Goal: Task Accomplishment & Management: Complete application form

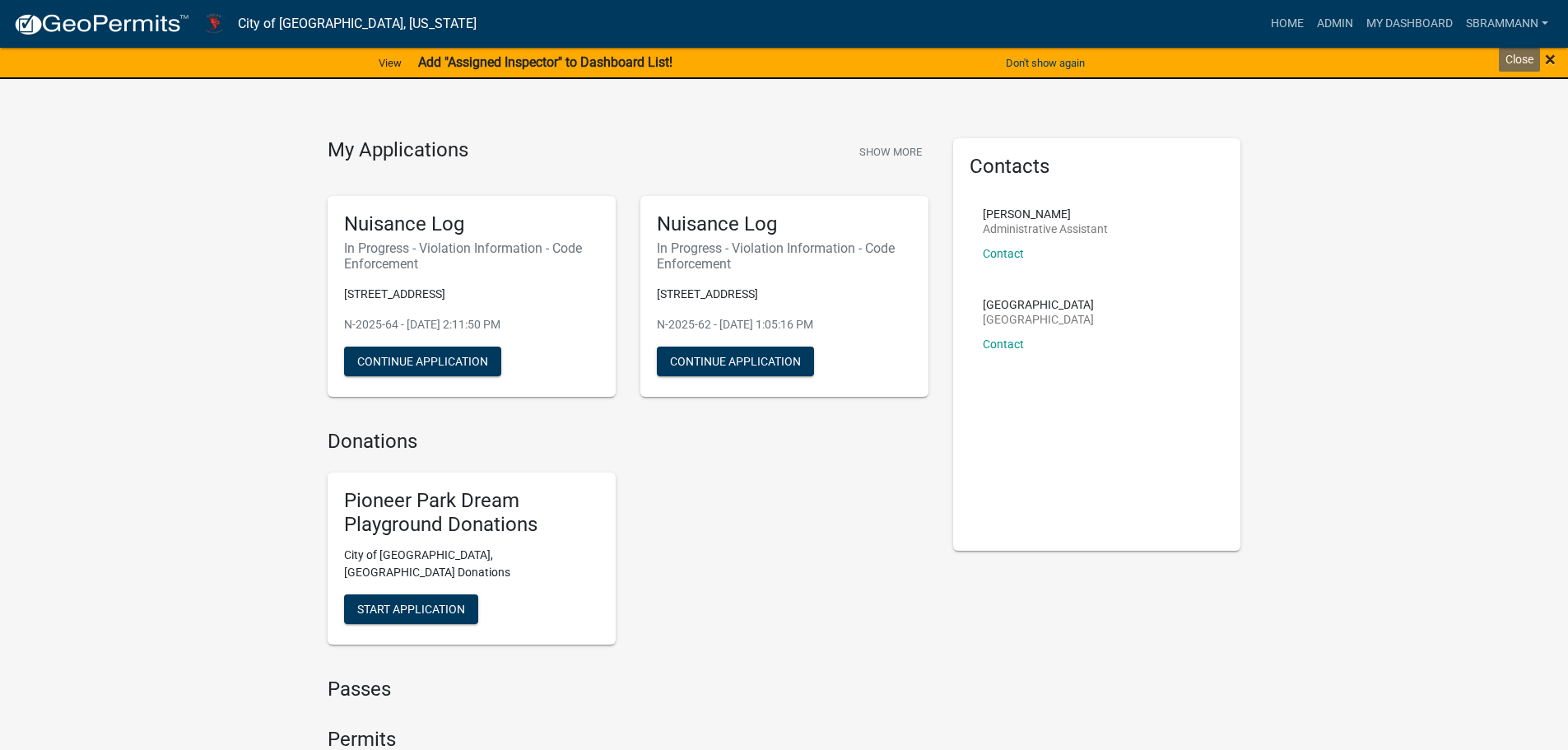
click at [1550, 58] on span "×" at bounding box center [1551, 59] width 11 height 23
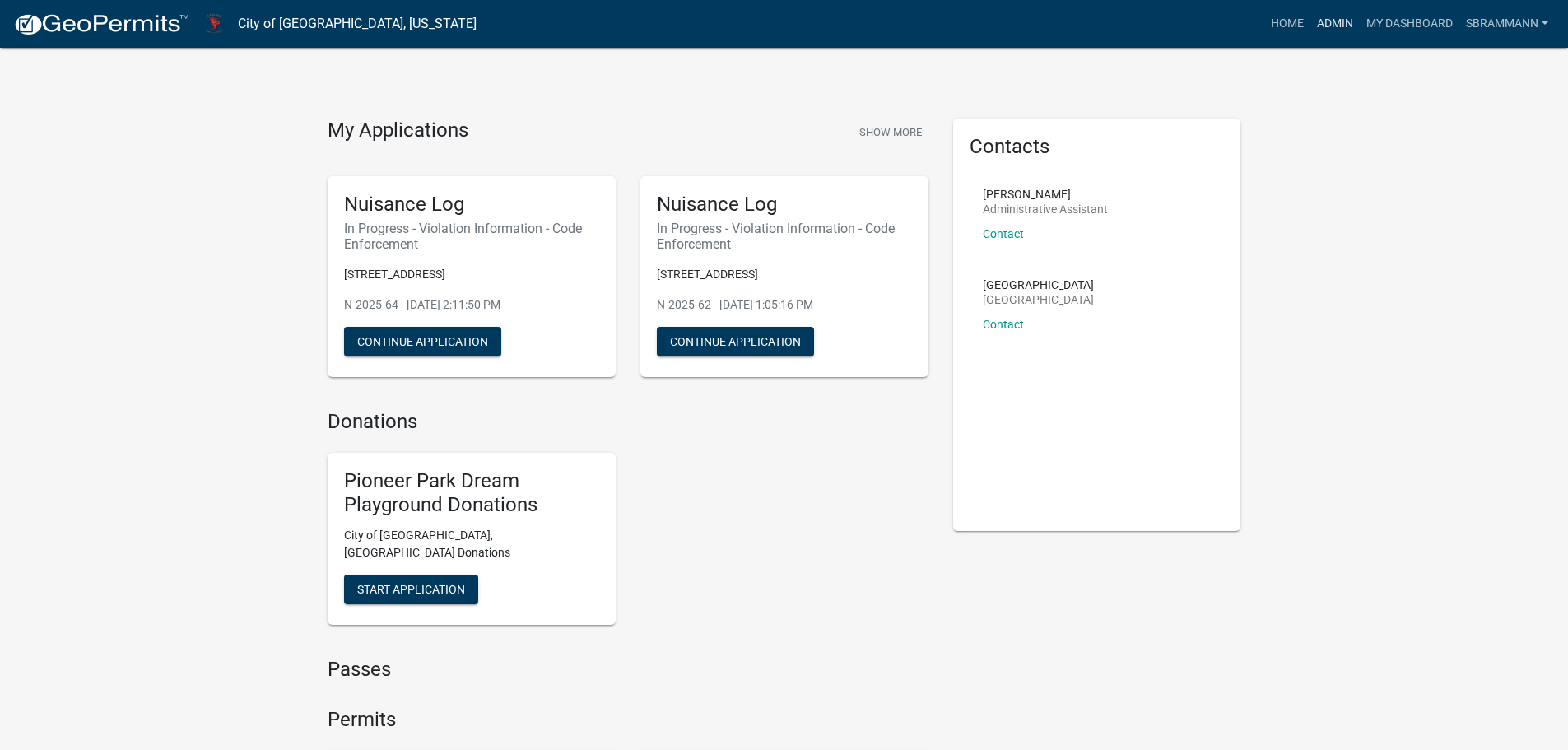
click at [1340, 16] on link "Admin" at bounding box center [1335, 23] width 49 height 31
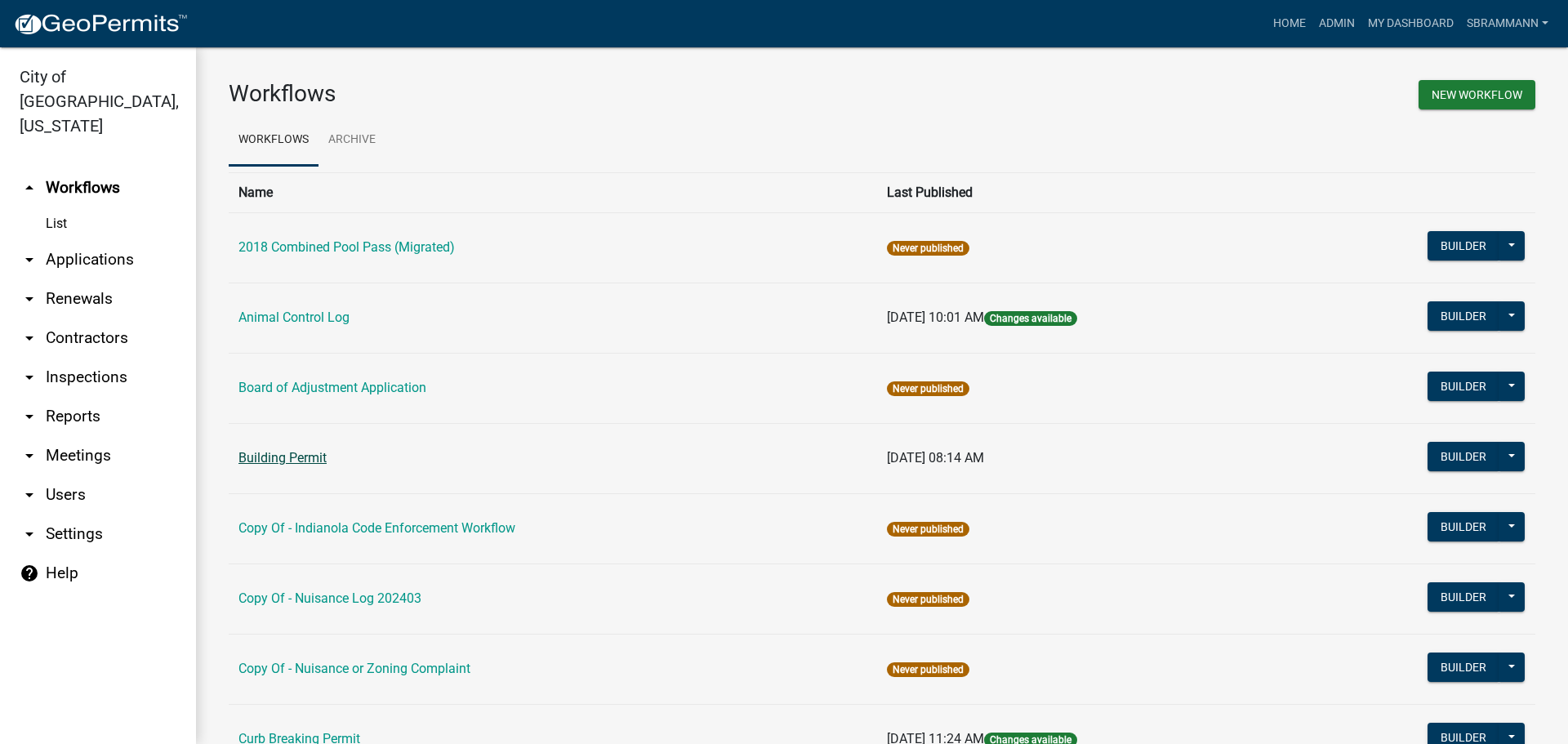
click at [274, 456] on link "Building Permit" at bounding box center [282, 457] width 88 height 15
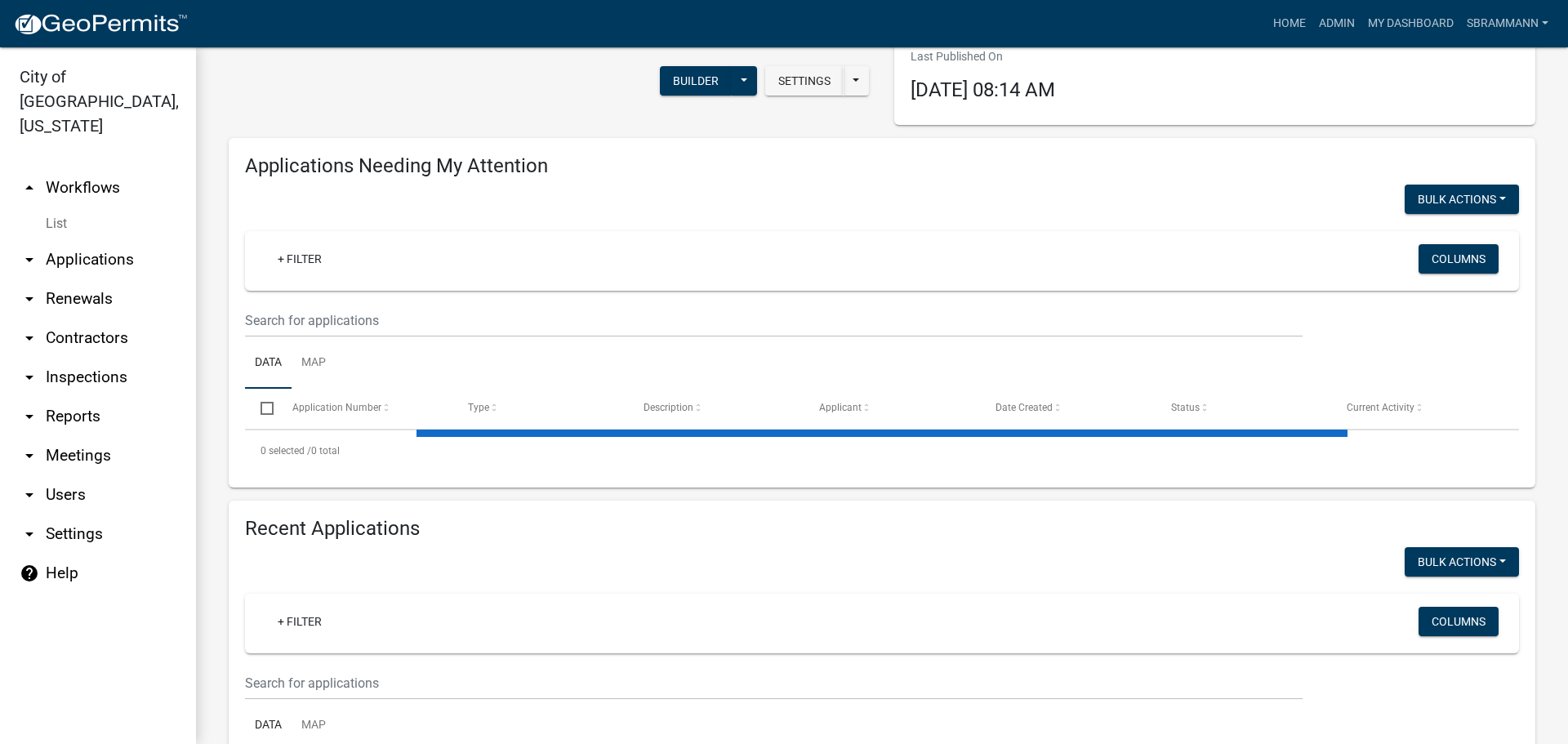
scroll to position [247, 0]
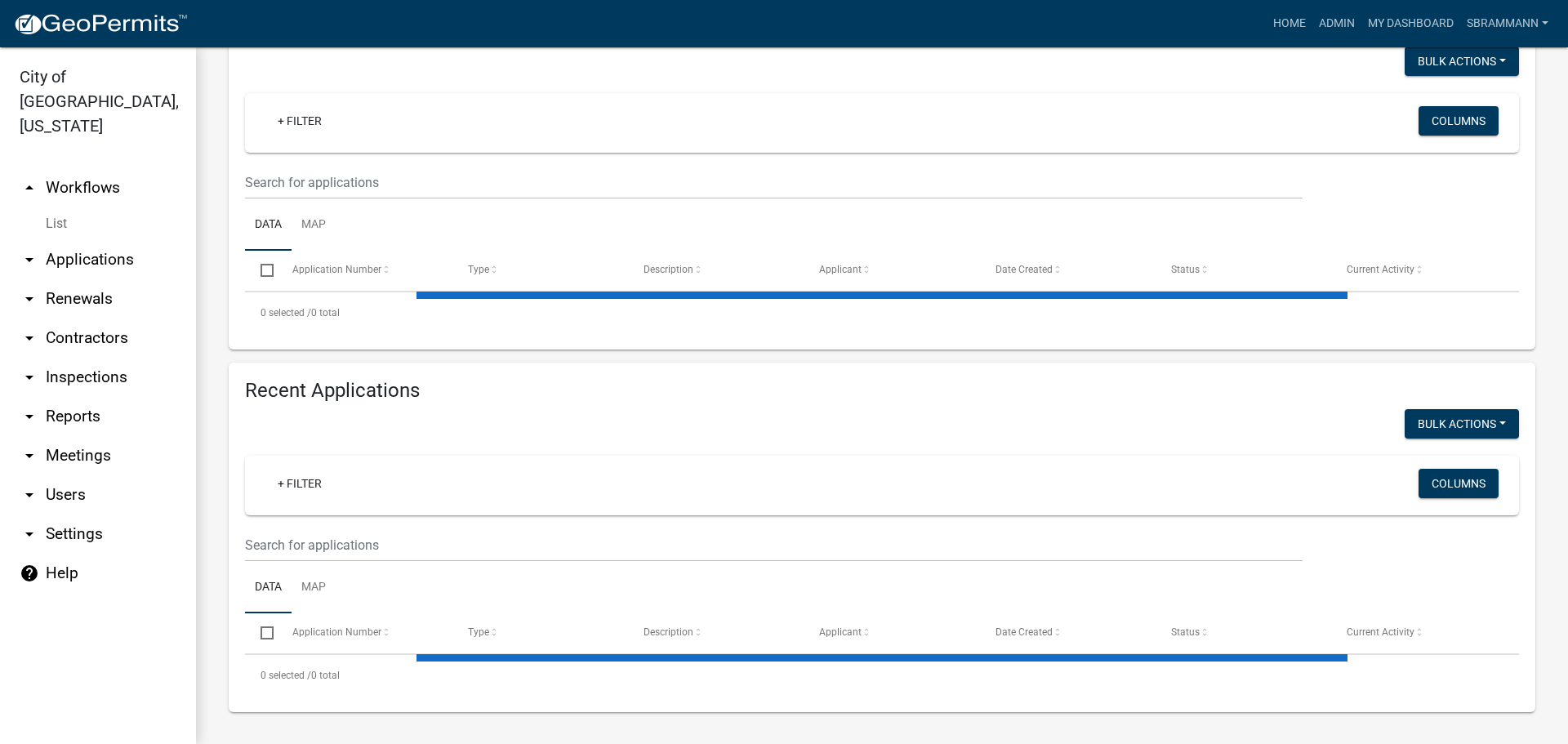
select select "3: 100"
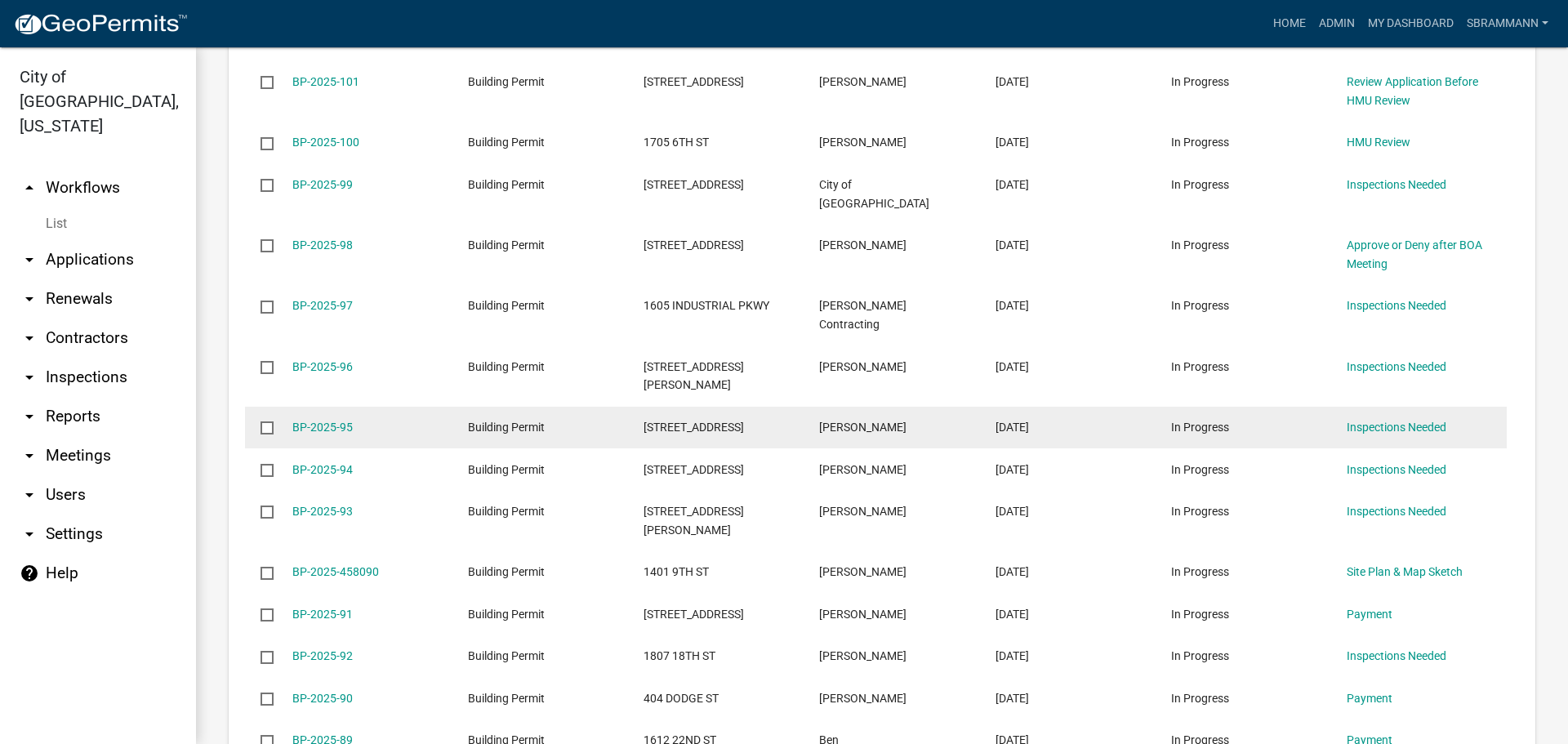
scroll to position [1090, 0]
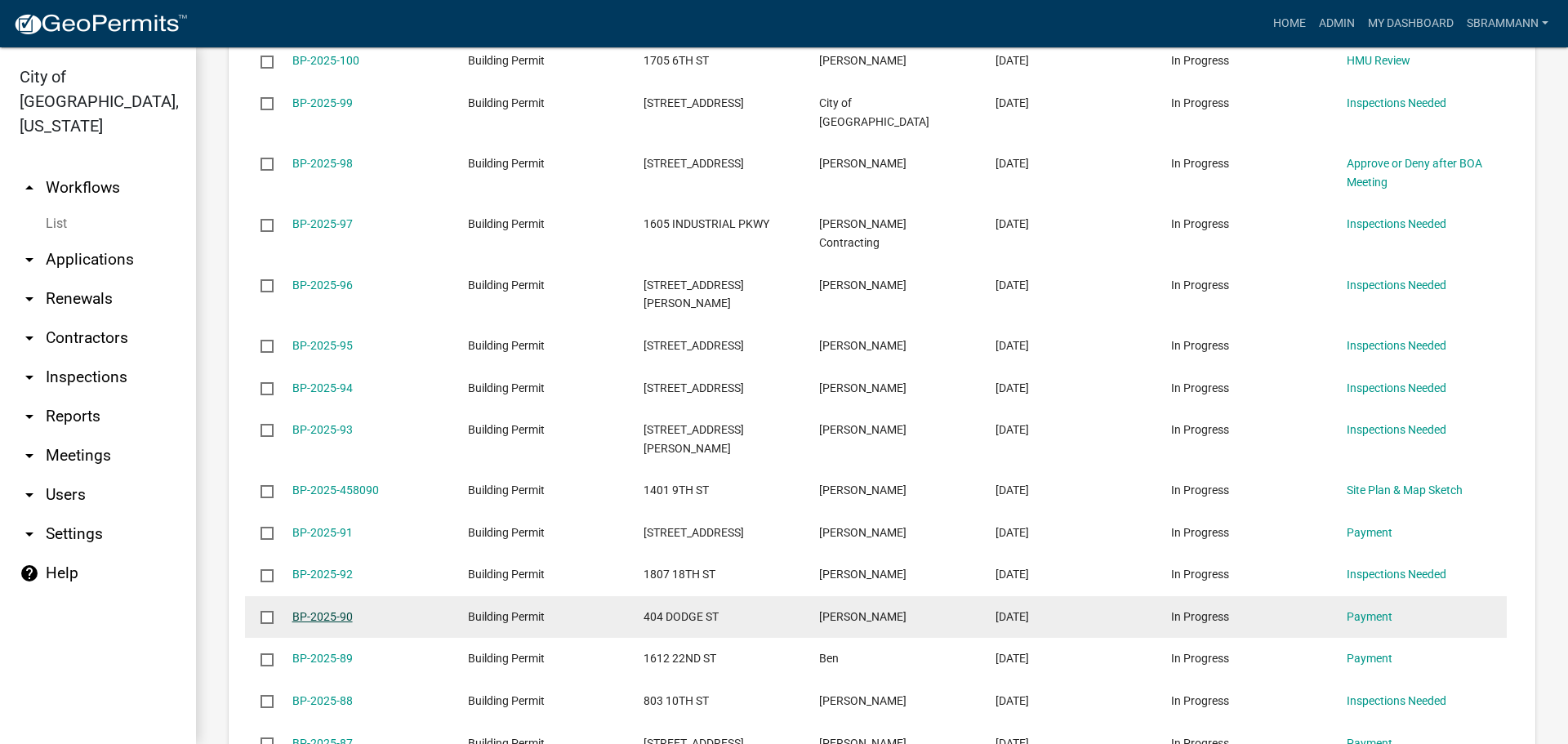
click at [321, 610] on link "BP-2025-90" at bounding box center [323, 617] width 61 height 13
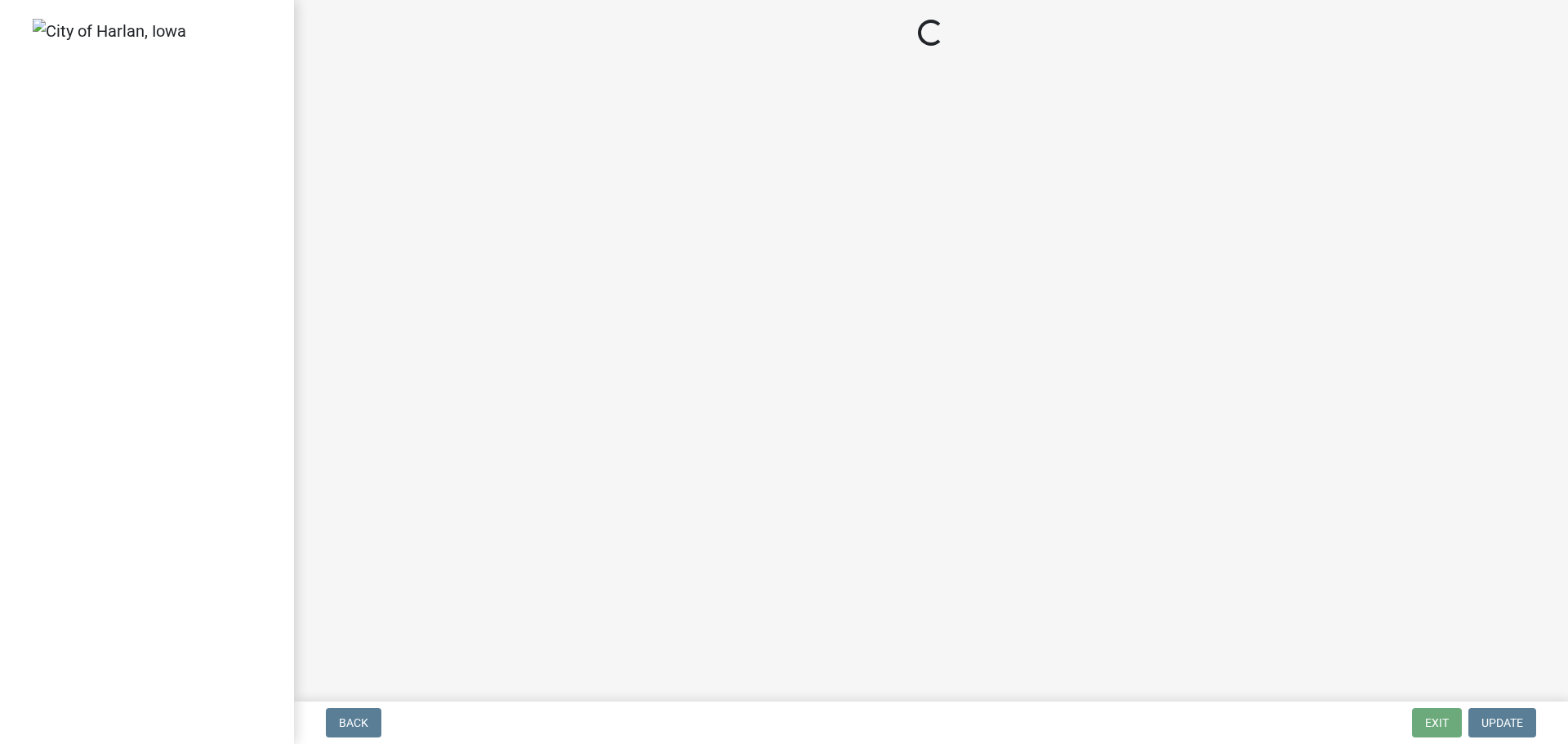
select select "3: 3"
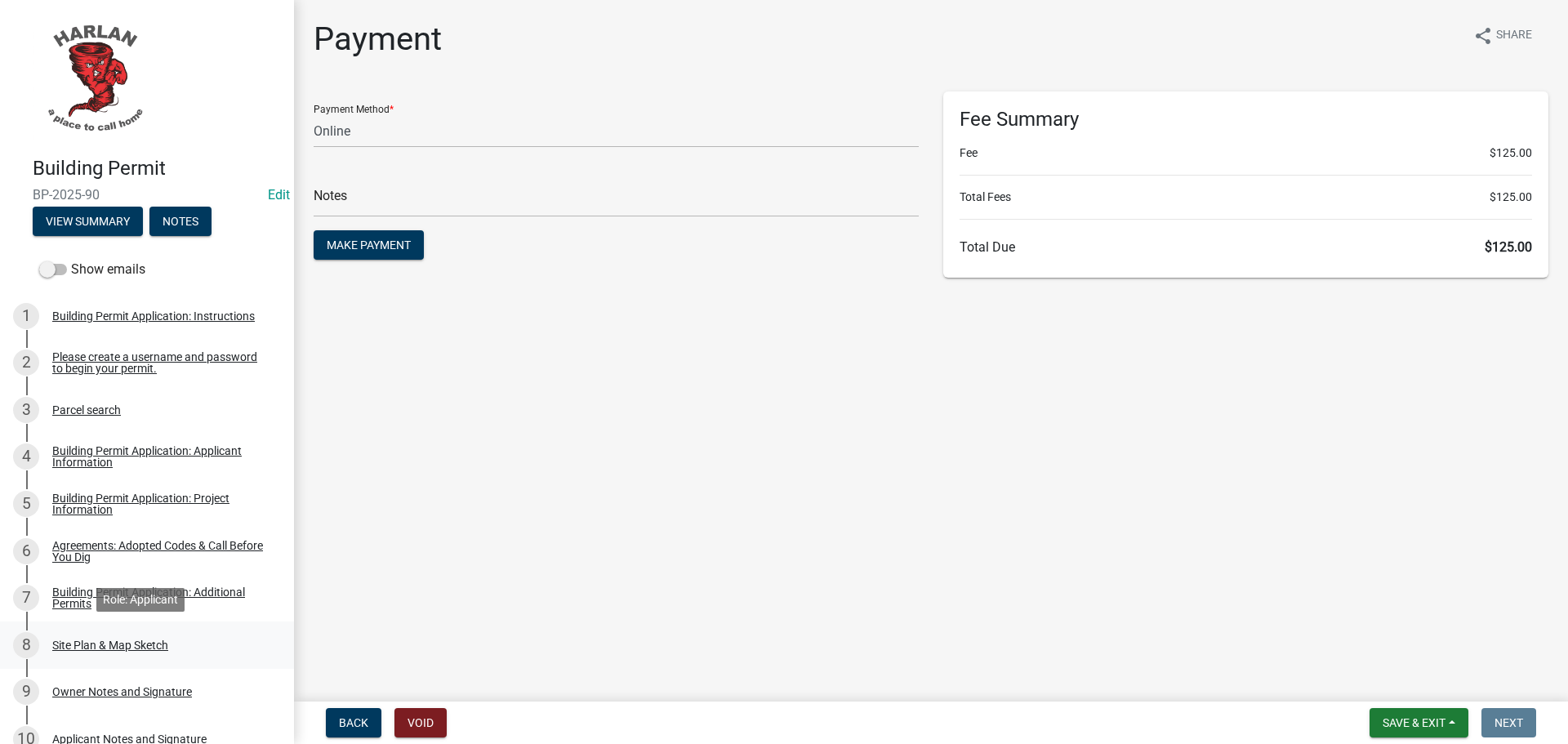
click at [102, 641] on div "Site Plan & Map Sketch" at bounding box center [110, 645] width 116 height 12
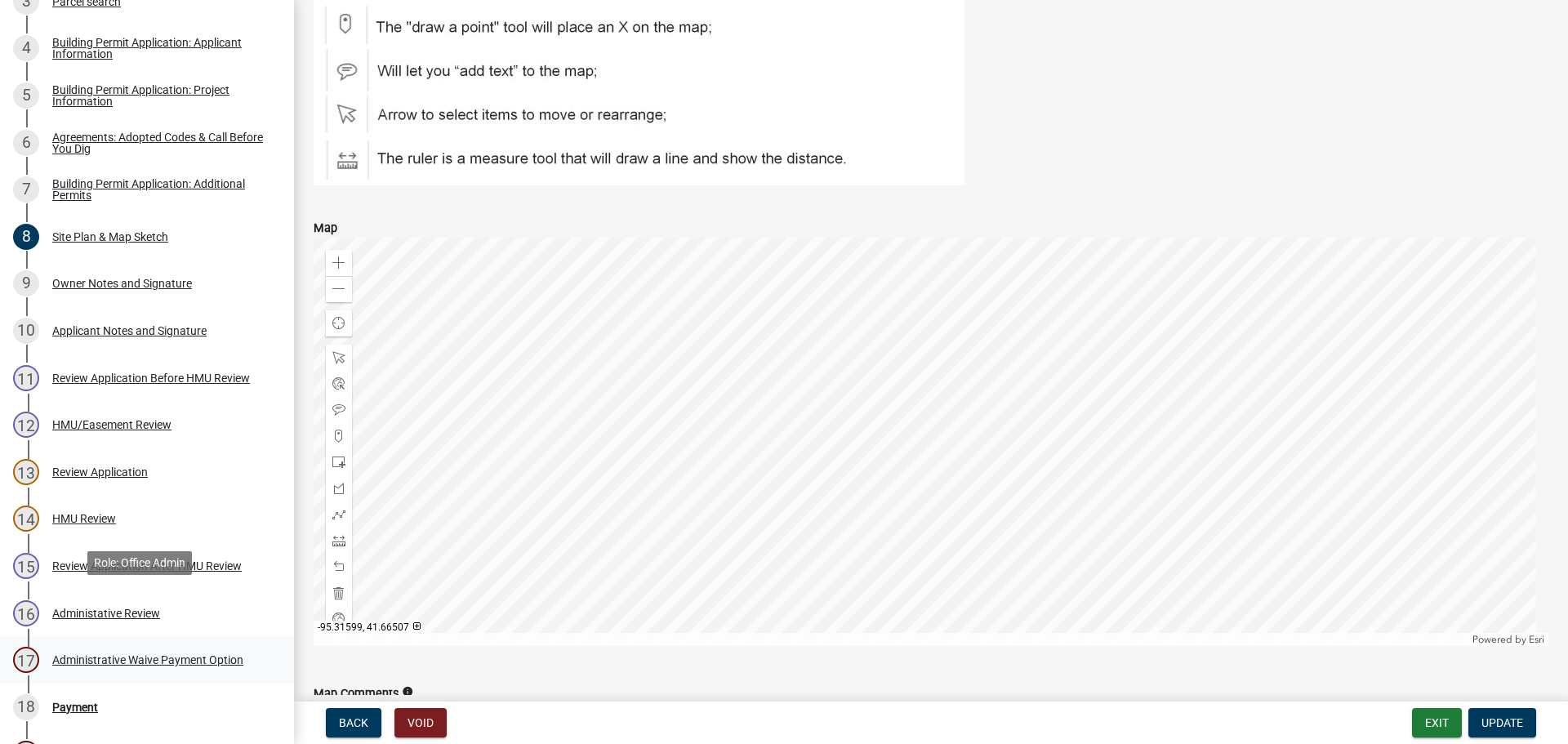
scroll to position [572, 0]
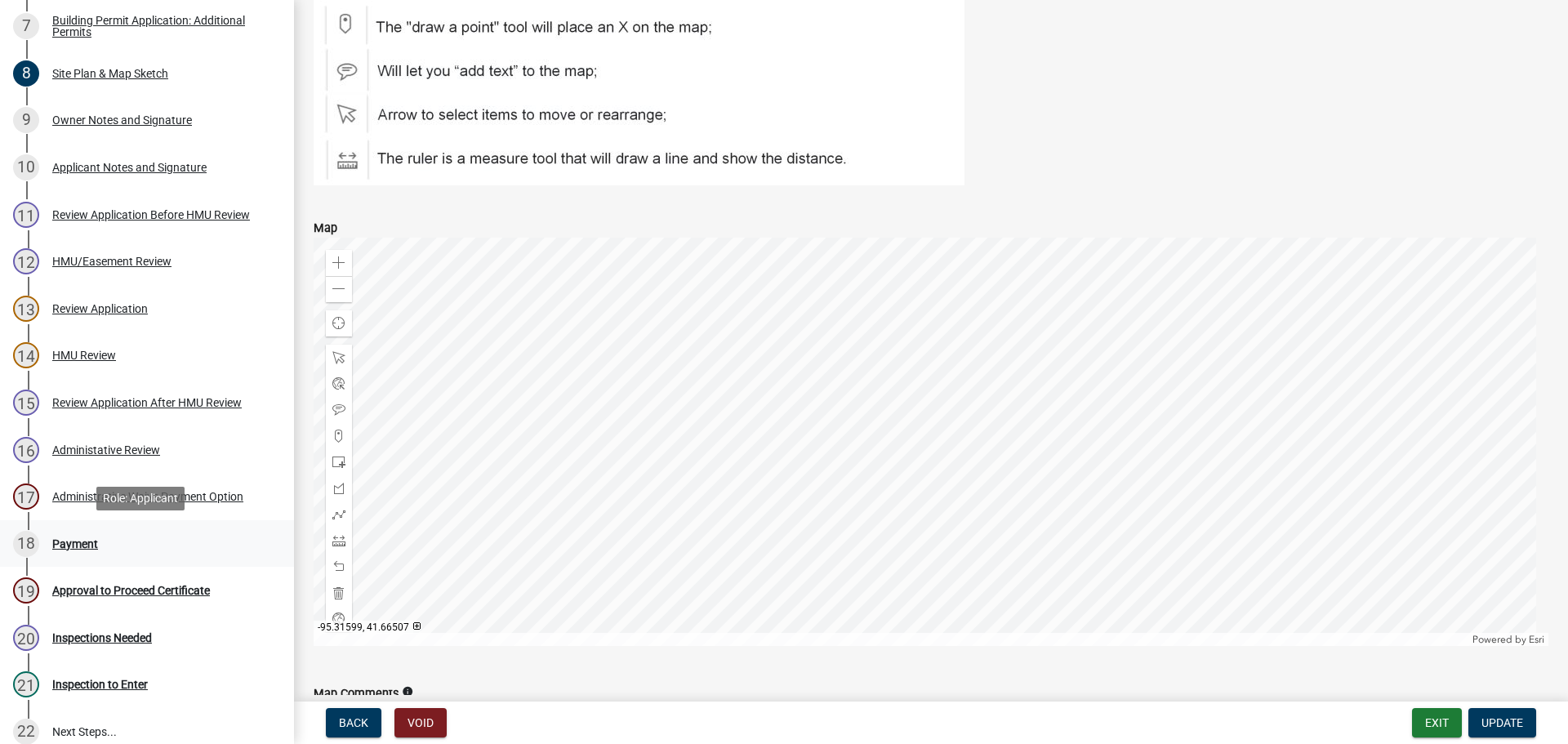
click at [74, 549] on div "Payment" at bounding box center [75, 544] width 45 height 12
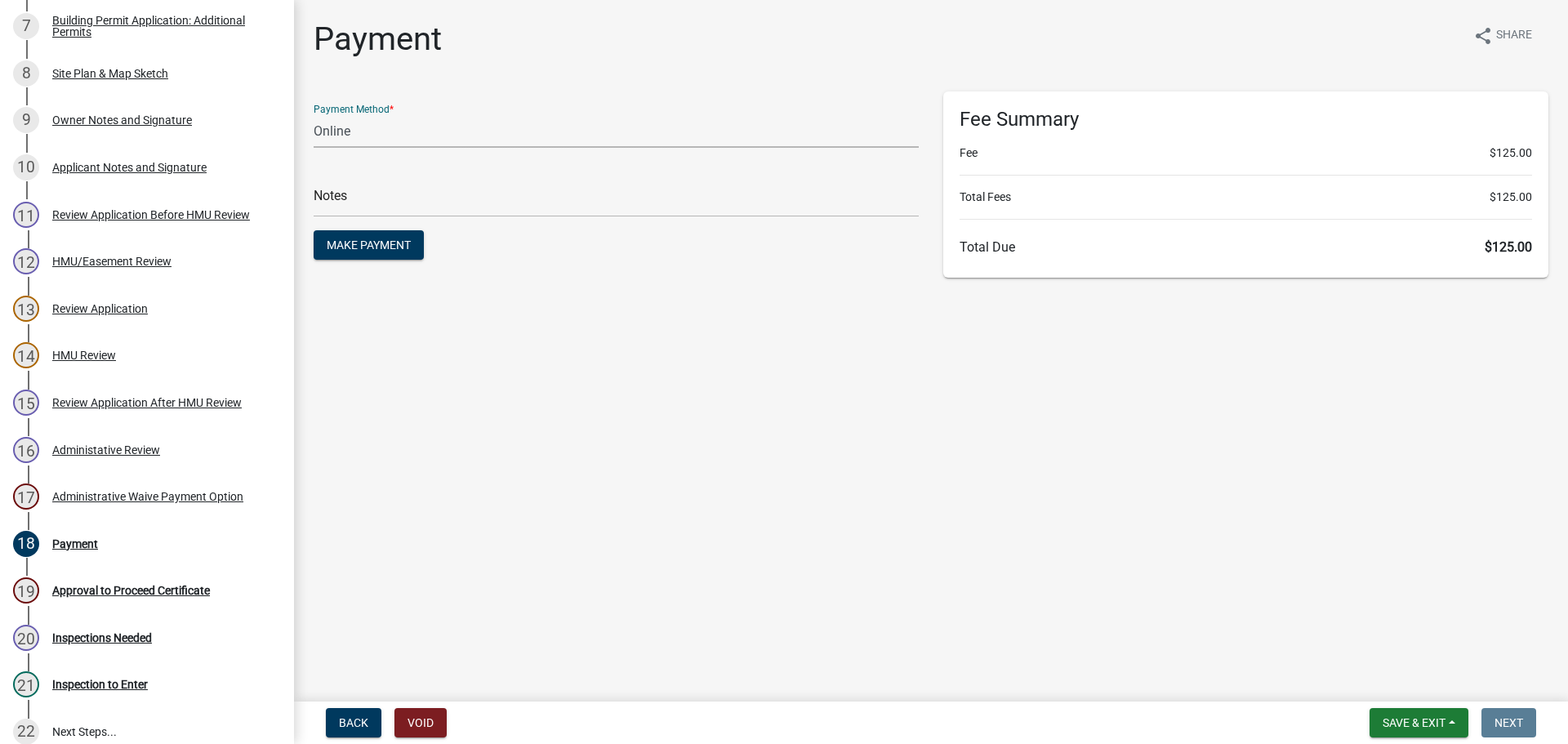
click at [338, 135] on select "Credit Card POS Check Cash Online" at bounding box center [616, 131] width 605 height 34
select select "1: 0"
click at [314, 114] on select "Credit Card POS Check Cash Online" at bounding box center [616, 131] width 605 height 34
click at [348, 198] on input "text" at bounding box center [616, 200] width 605 height 34
type input "7126"
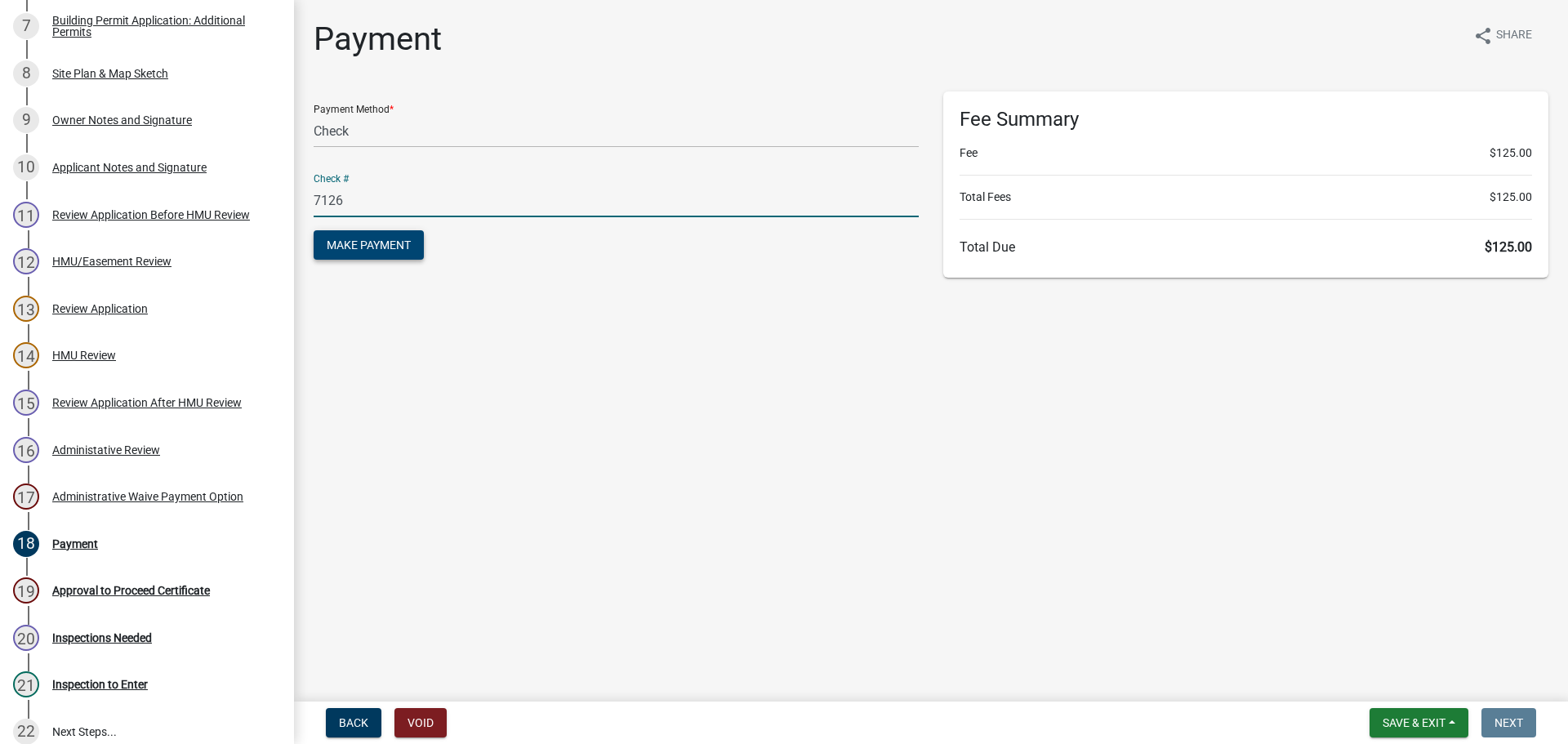
click at [367, 243] on span "Make Payment" at bounding box center [369, 245] width 84 height 13
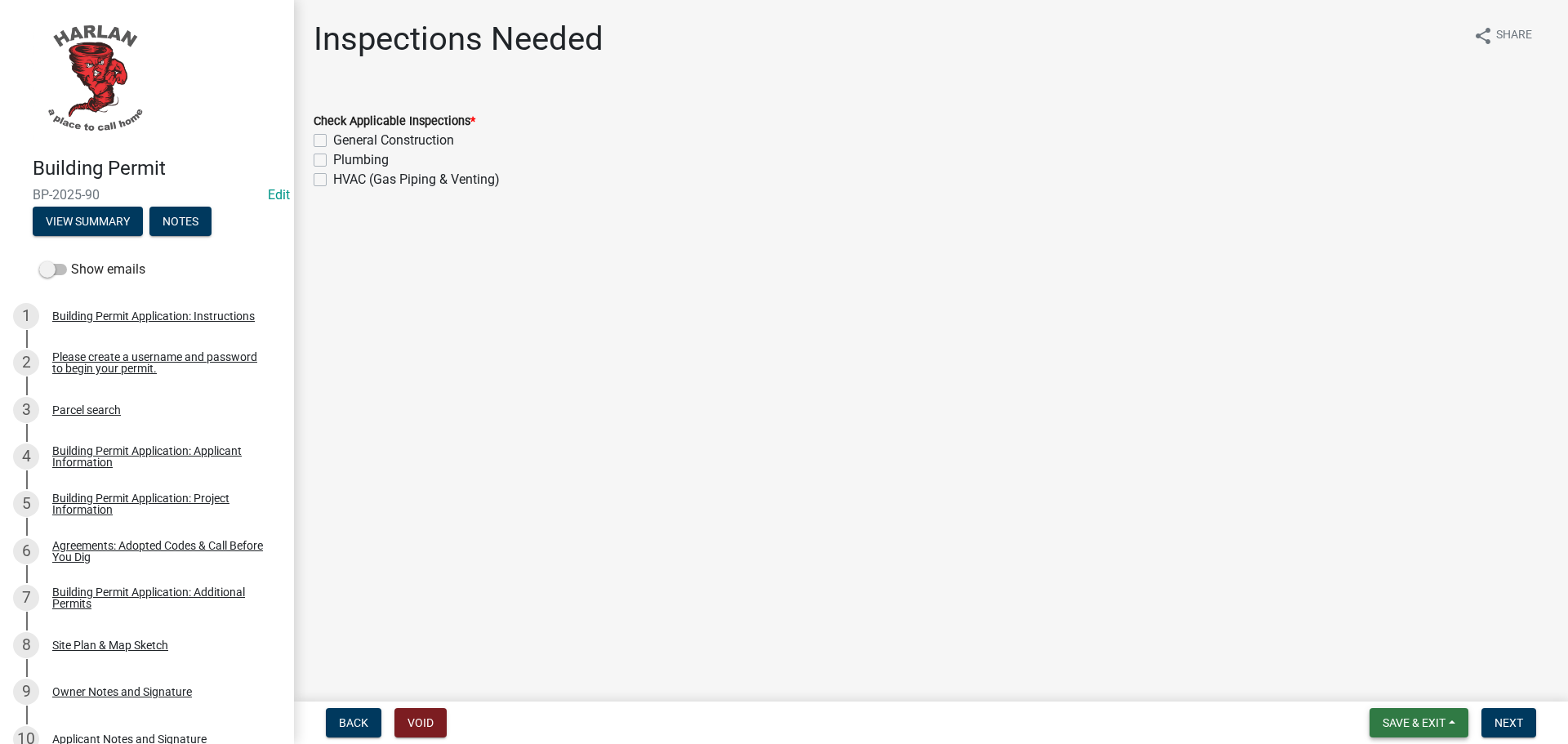
click at [1429, 712] on button "Save & Exit" at bounding box center [1418, 723] width 99 height 29
click at [1406, 684] on button "Save & Exit" at bounding box center [1402, 681] width 131 height 39
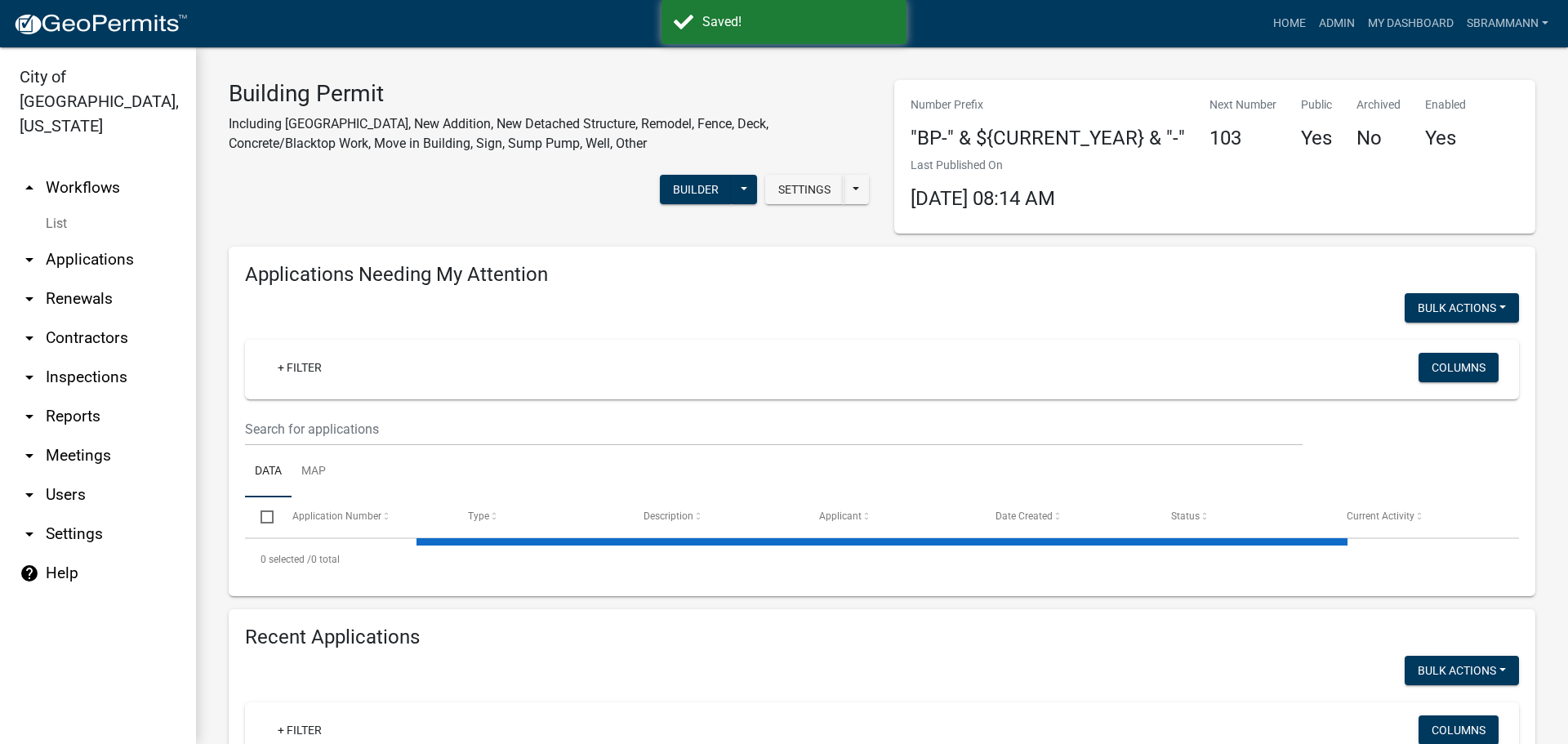
select select "3: 100"
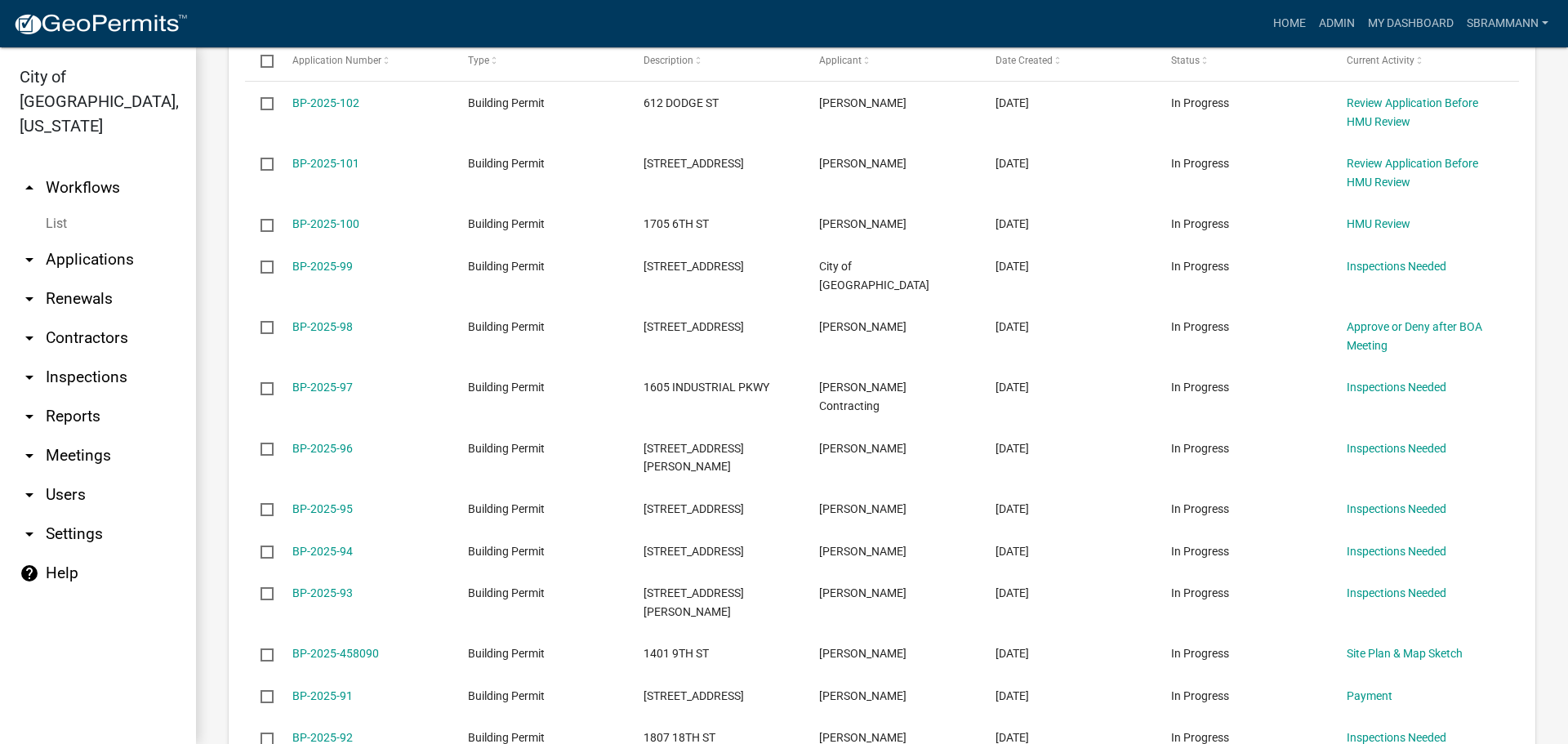
scroll to position [1062, 0]
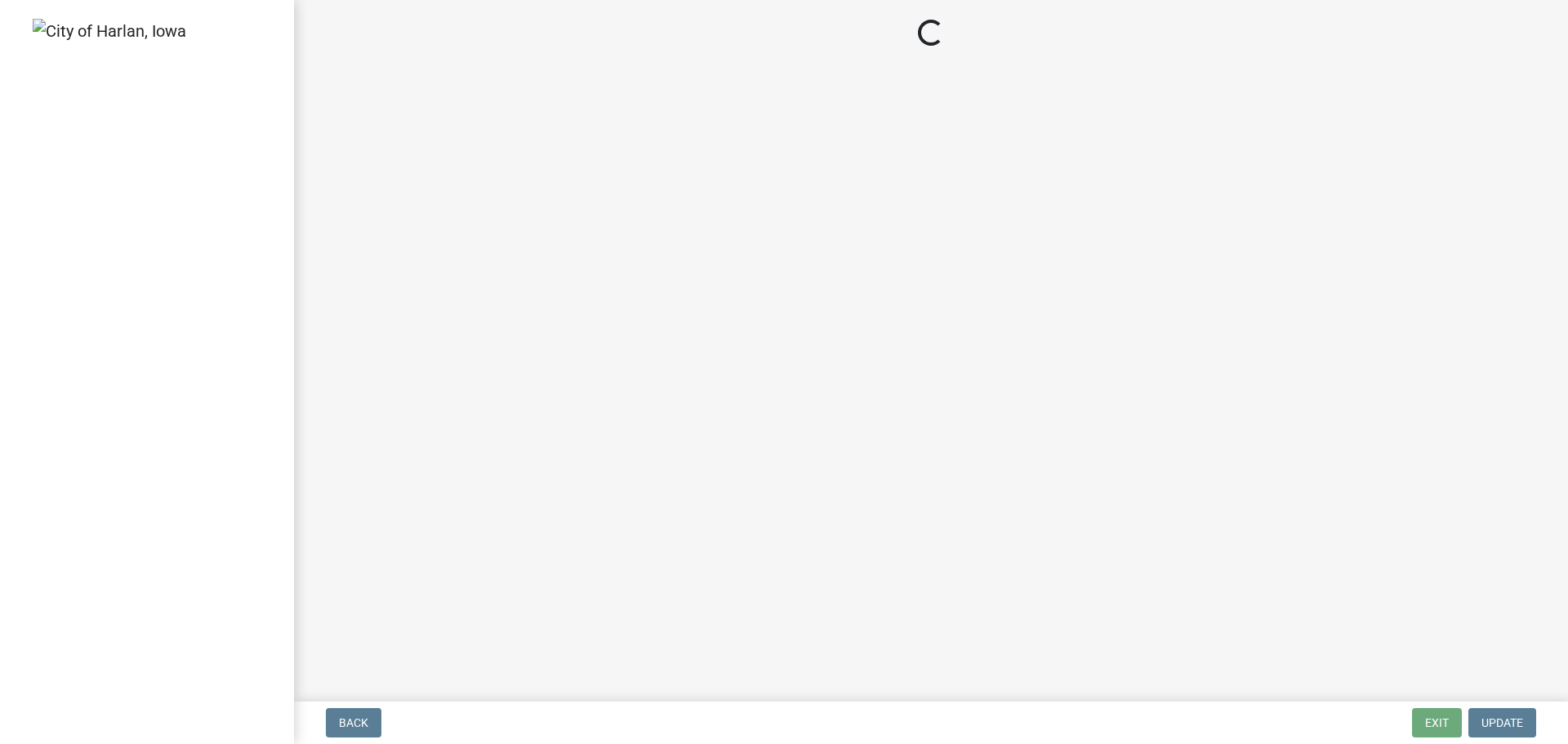
select select "3: 3"
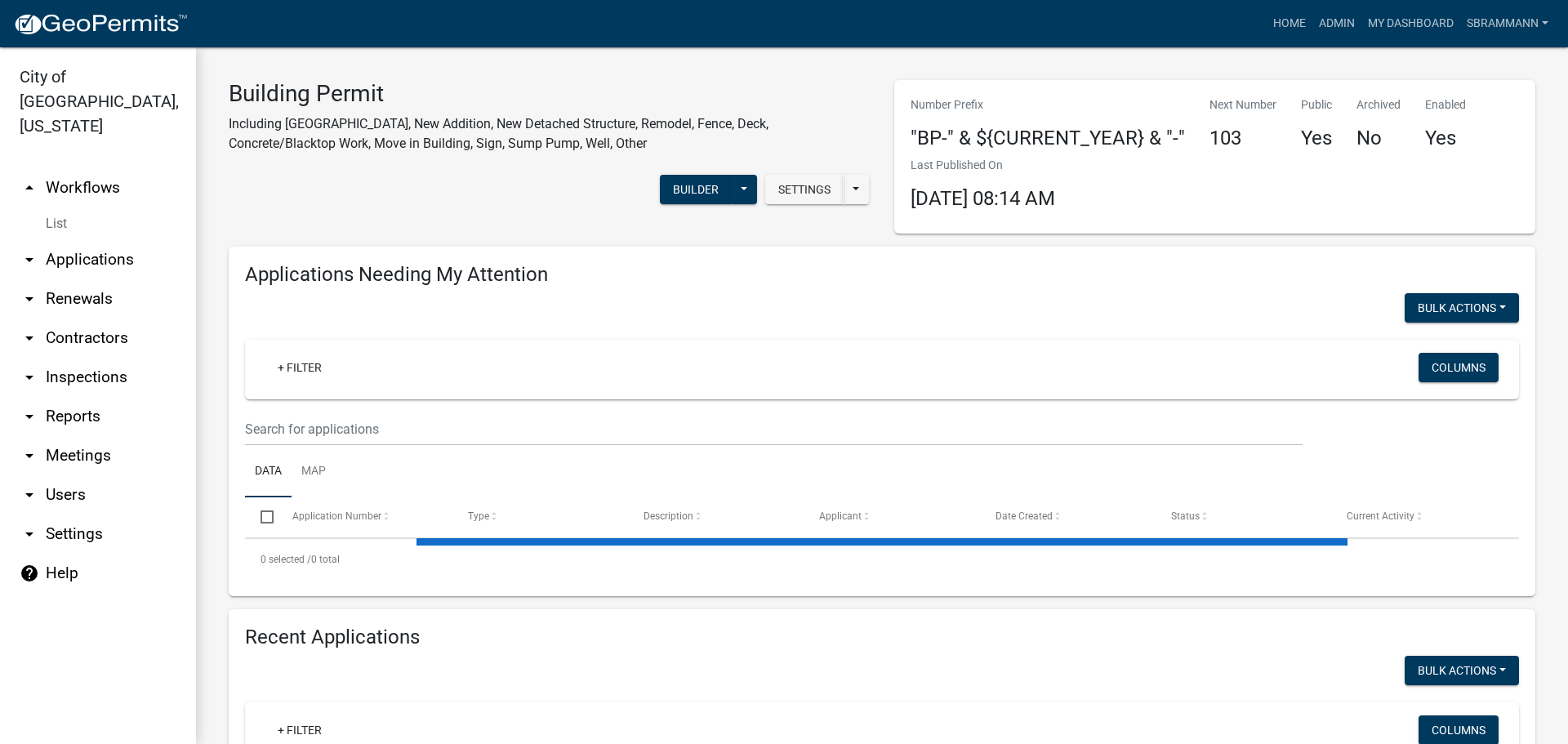
select select "3: 100"
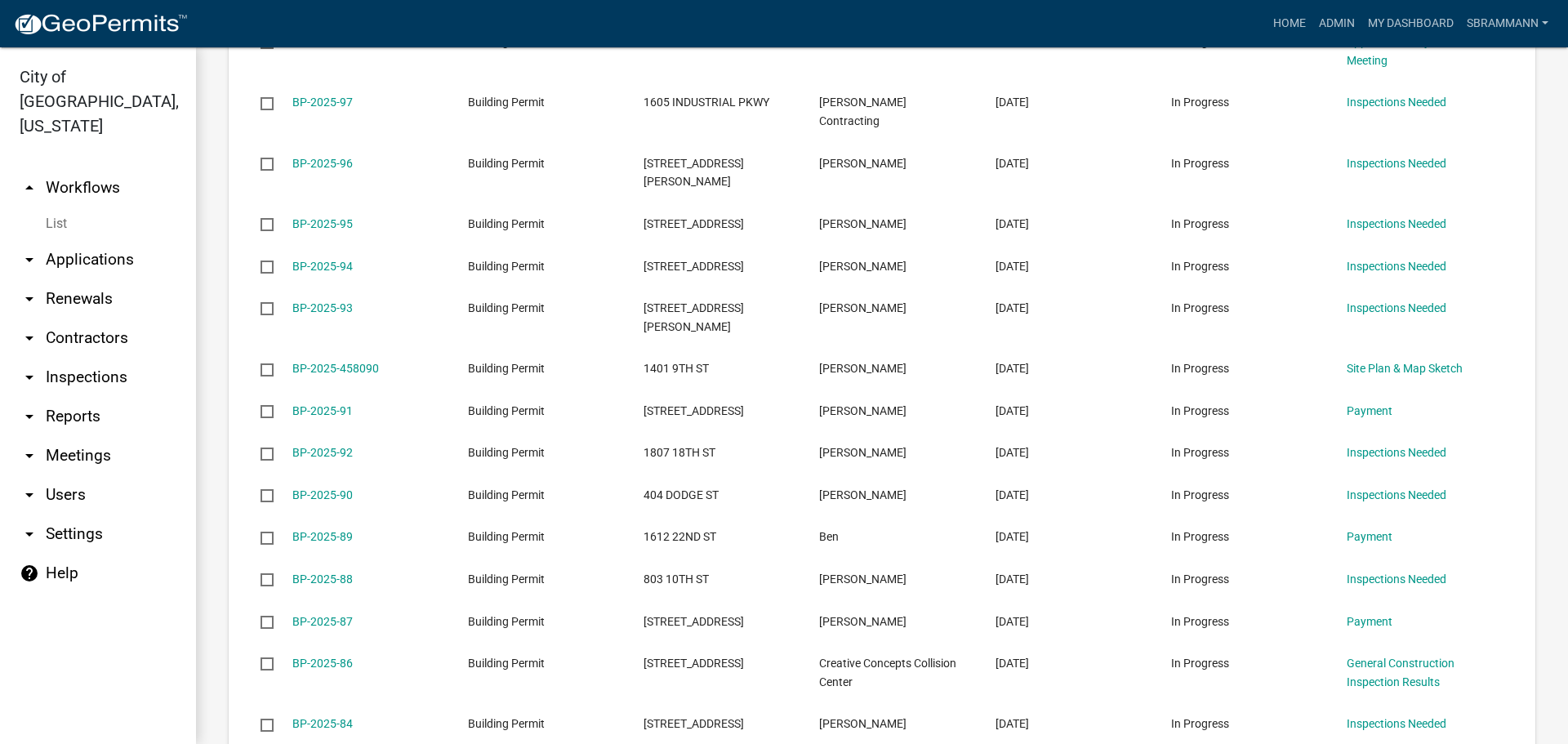
scroll to position [1307, 0]
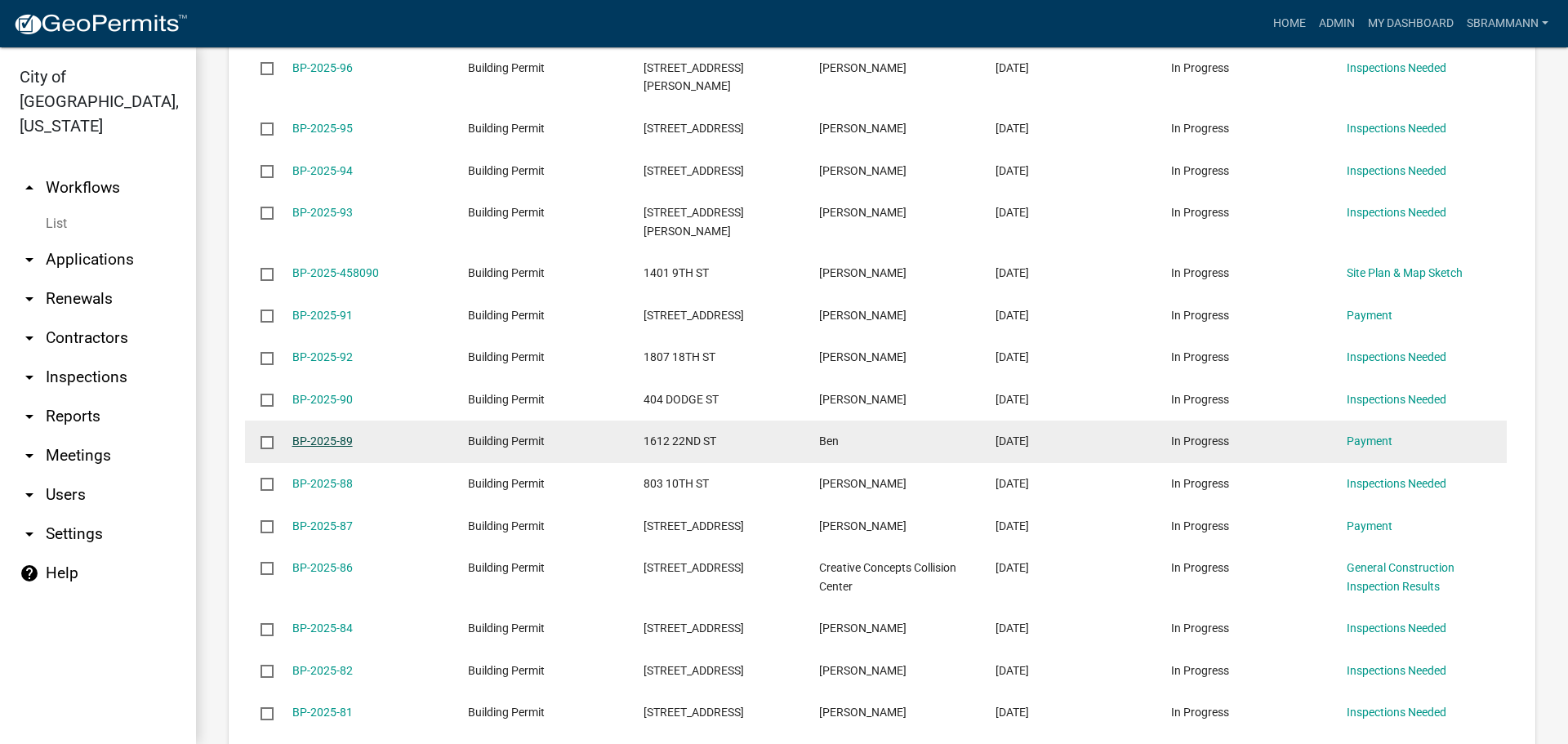
click at [327, 435] on link "BP-2025-89" at bounding box center [323, 441] width 61 height 13
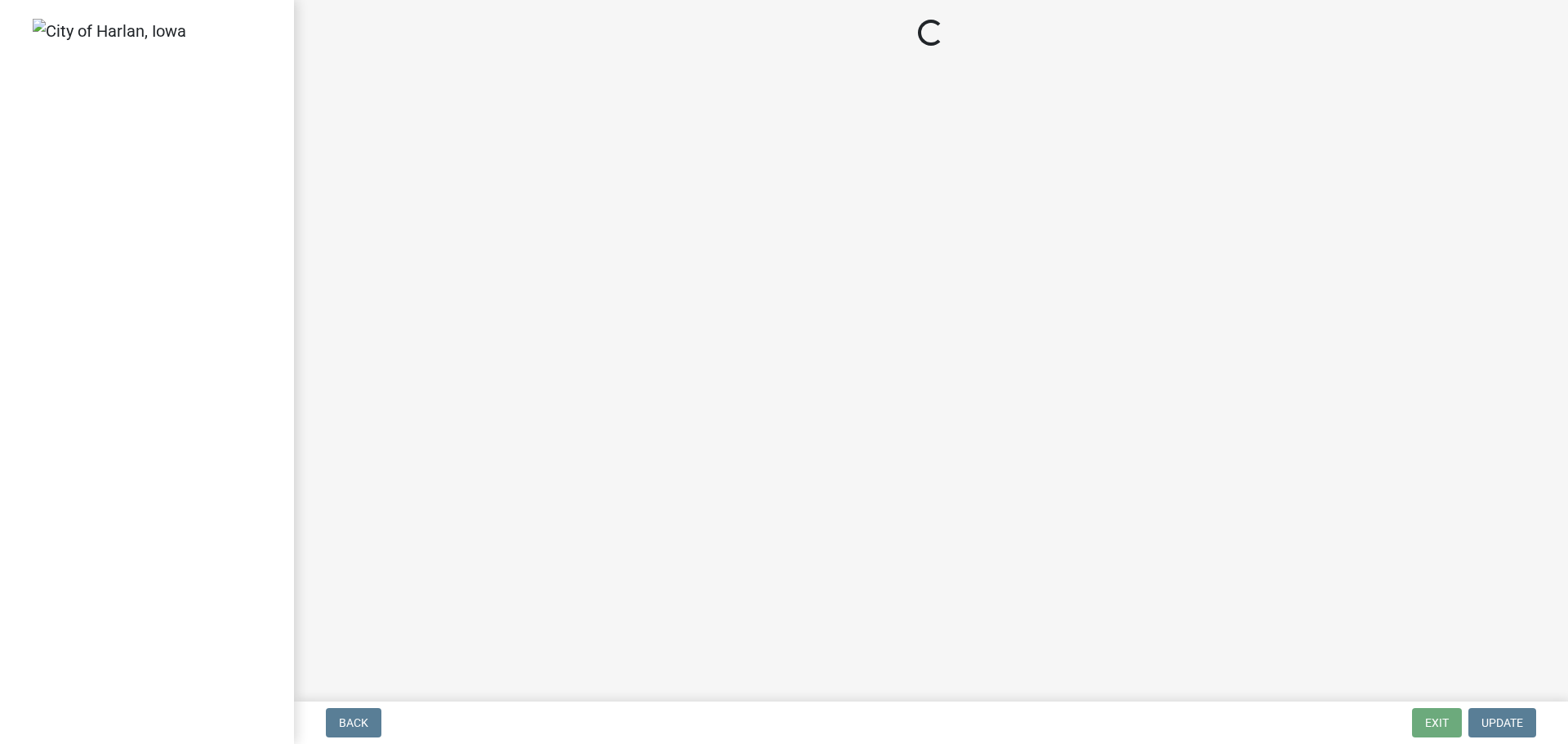
select select "3: 3"
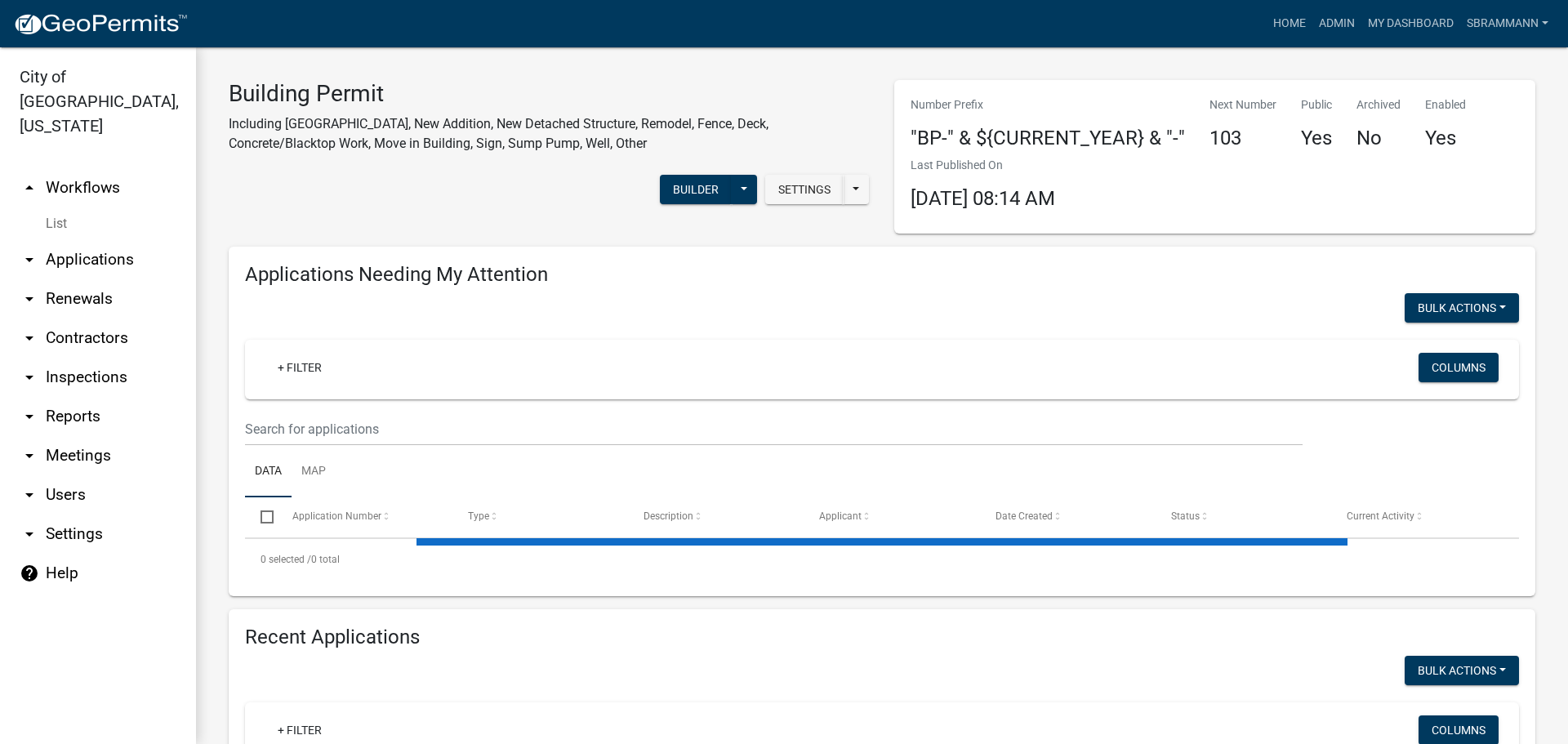
select select "3: 100"
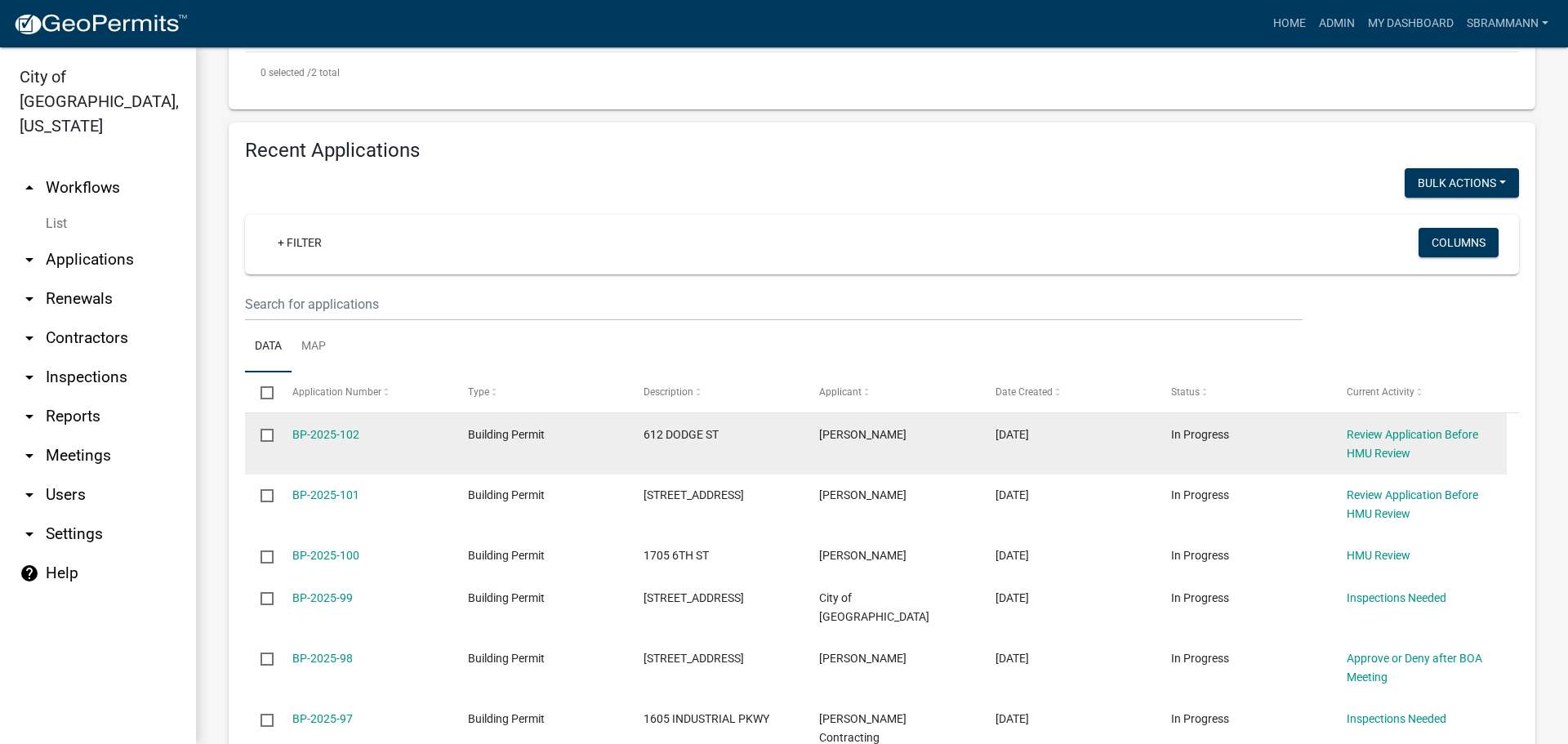
scroll to position [621, 0]
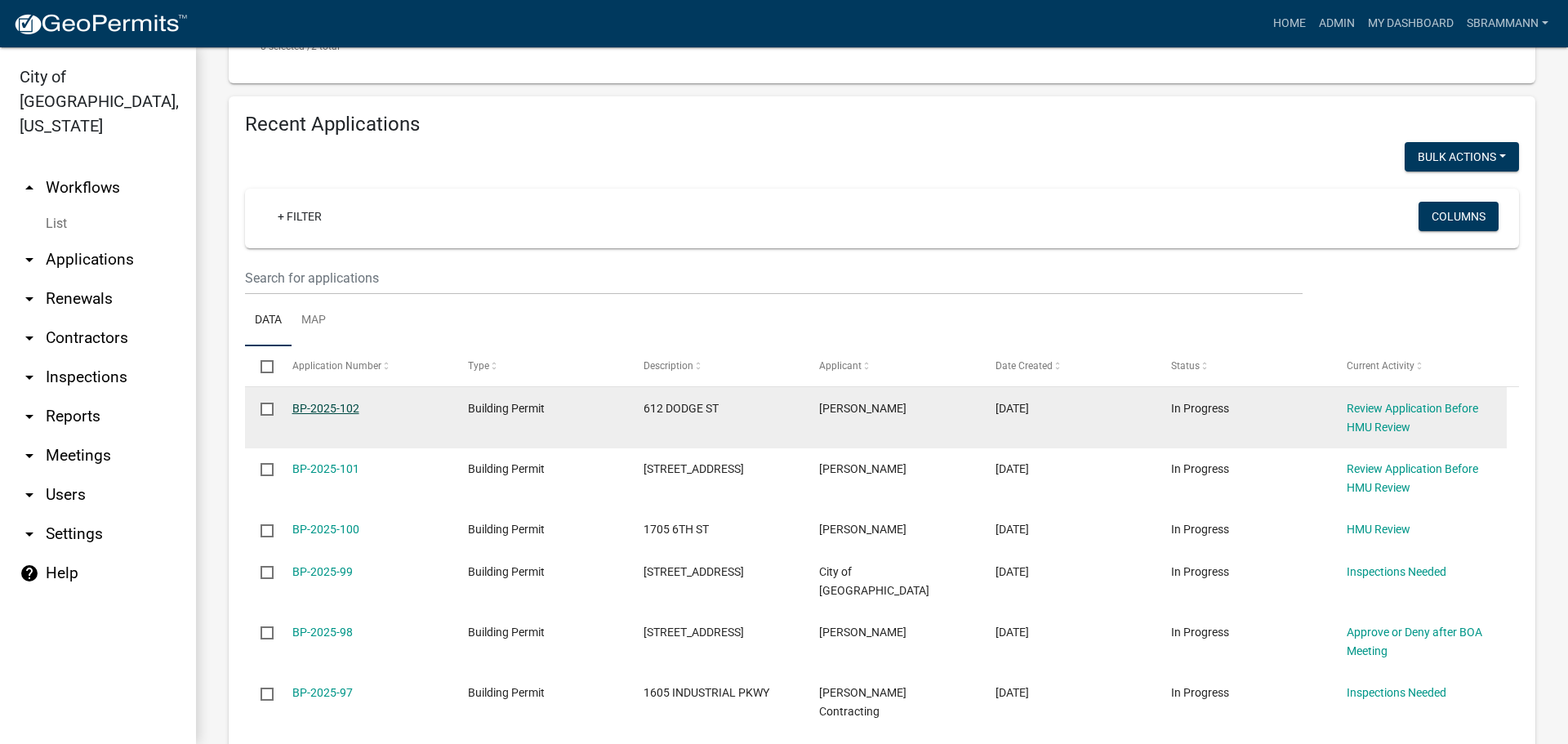
click at [327, 408] on link "BP-2025-102" at bounding box center [325, 408] width 67 height 13
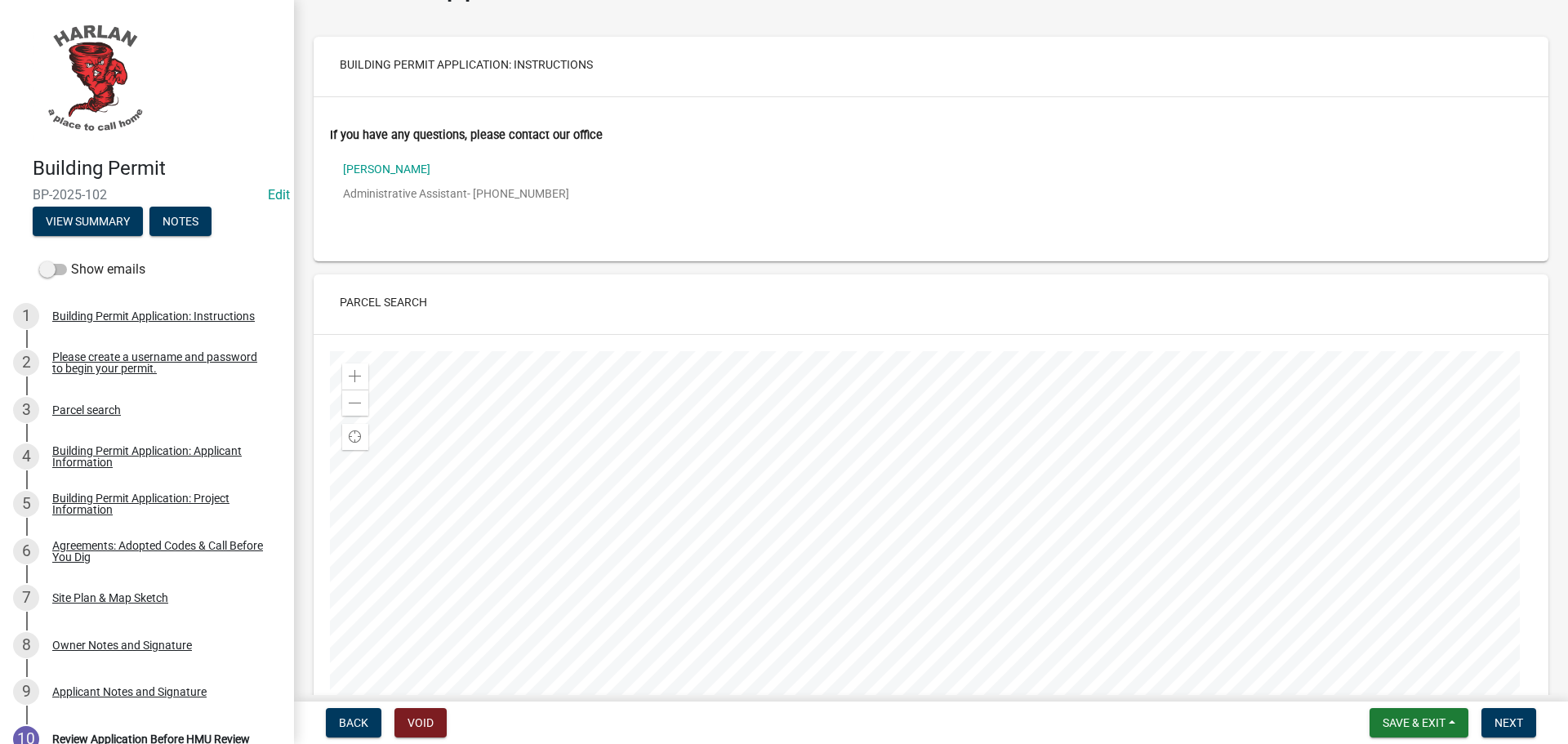
scroll to position [82, 0]
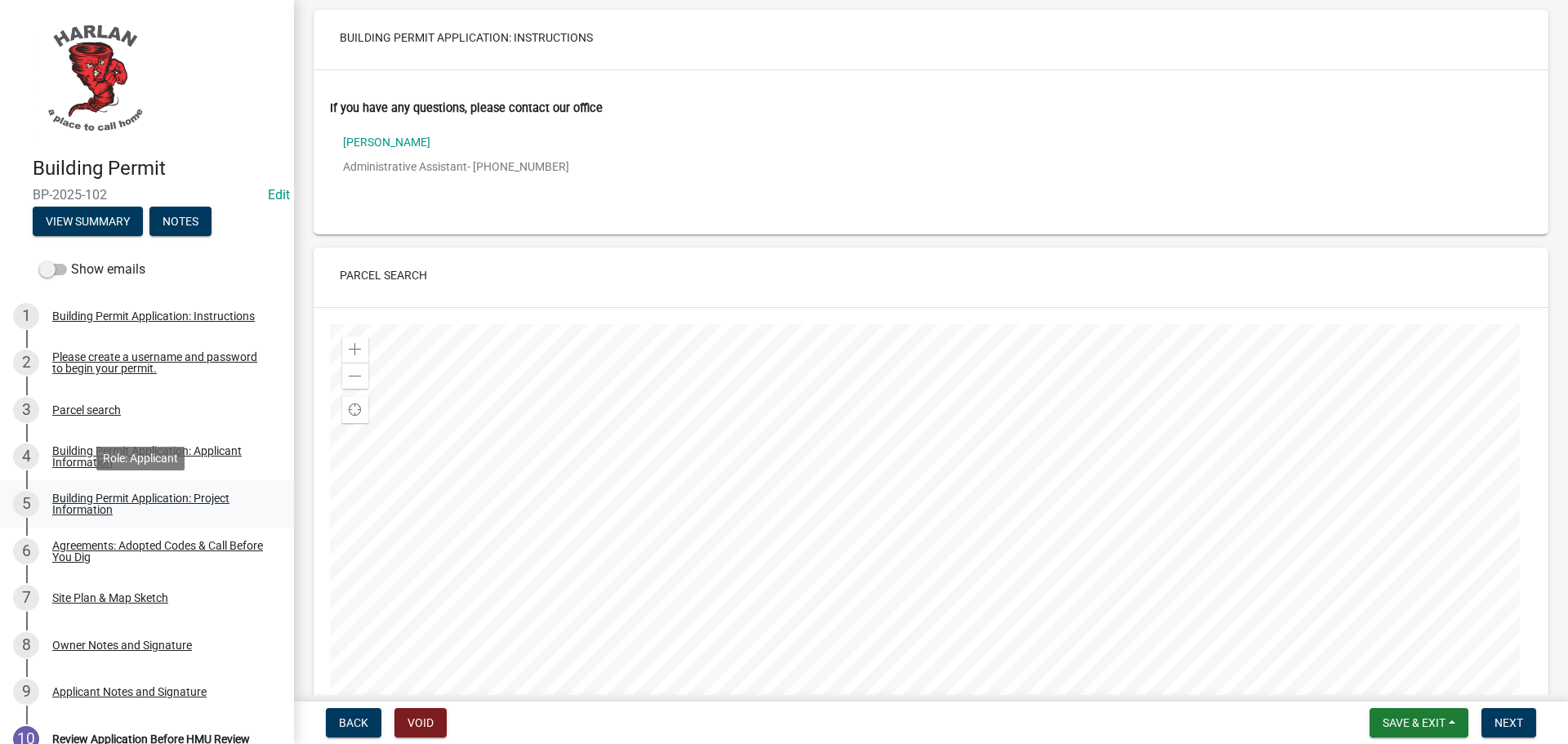
click at [83, 498] on div "Building Permit Application: Project Information" at bounding box center [160, 504] width 216 height 23
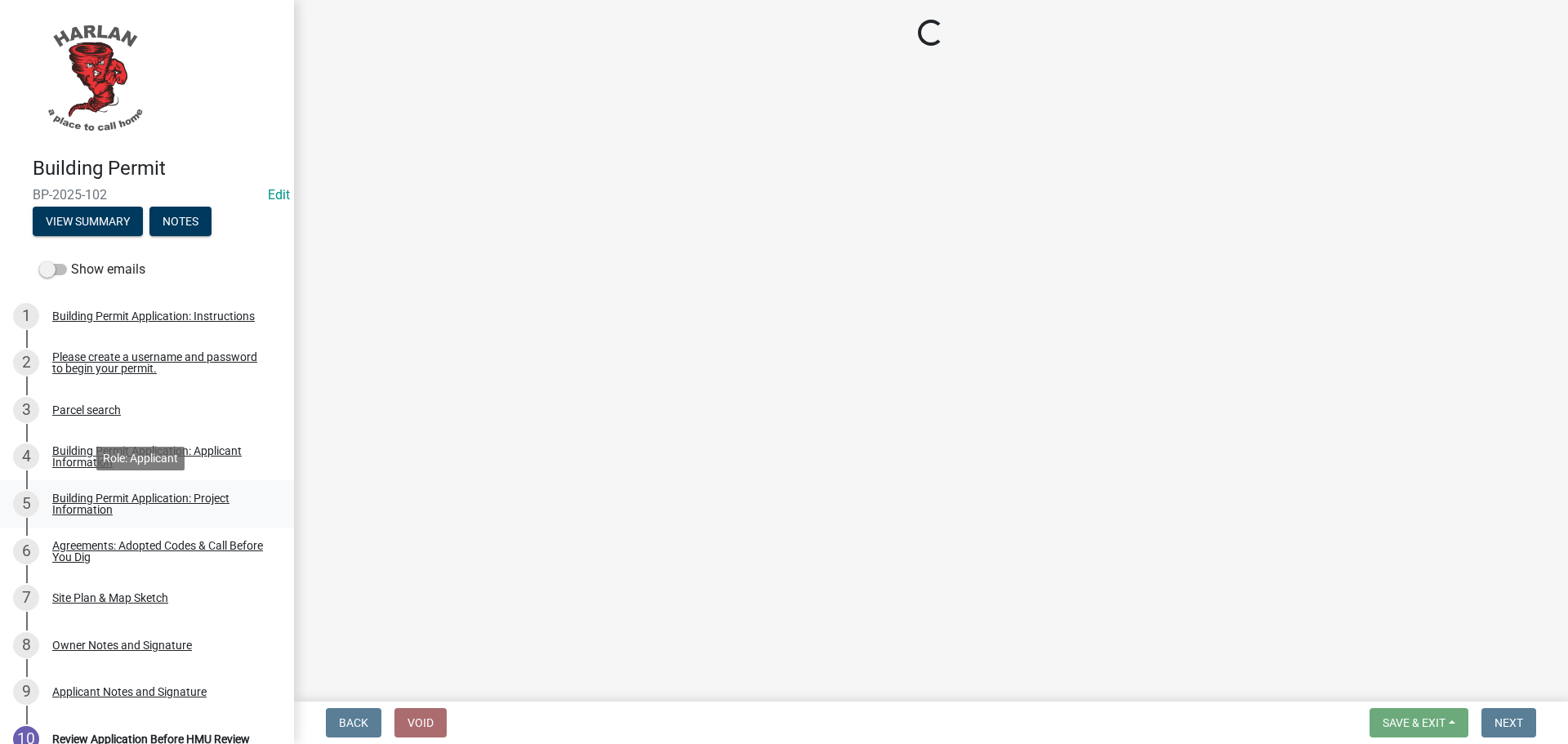
select select "cb325dce-423e-41a6-a768-9e51227ed1bf"
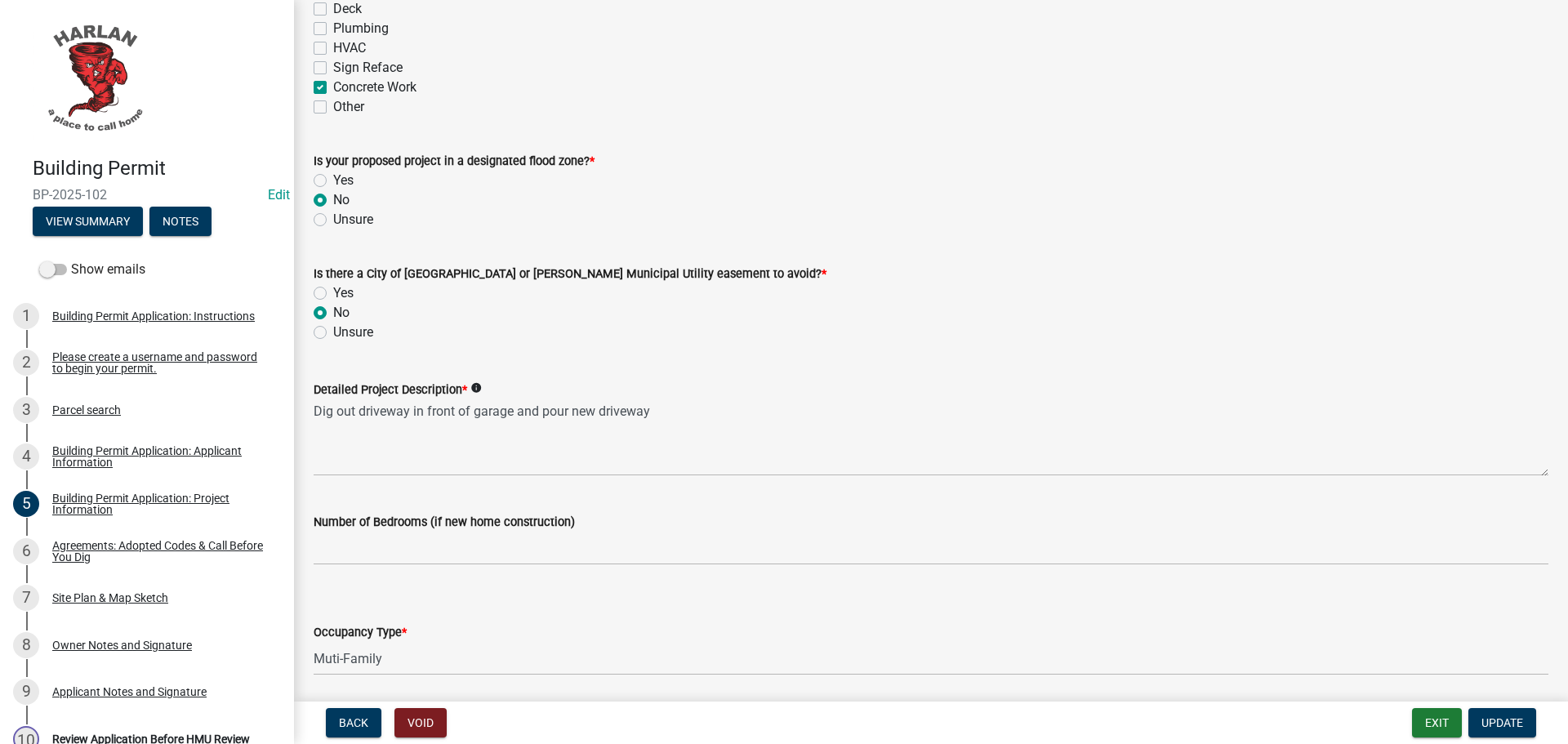
scroll to position [898, 0]
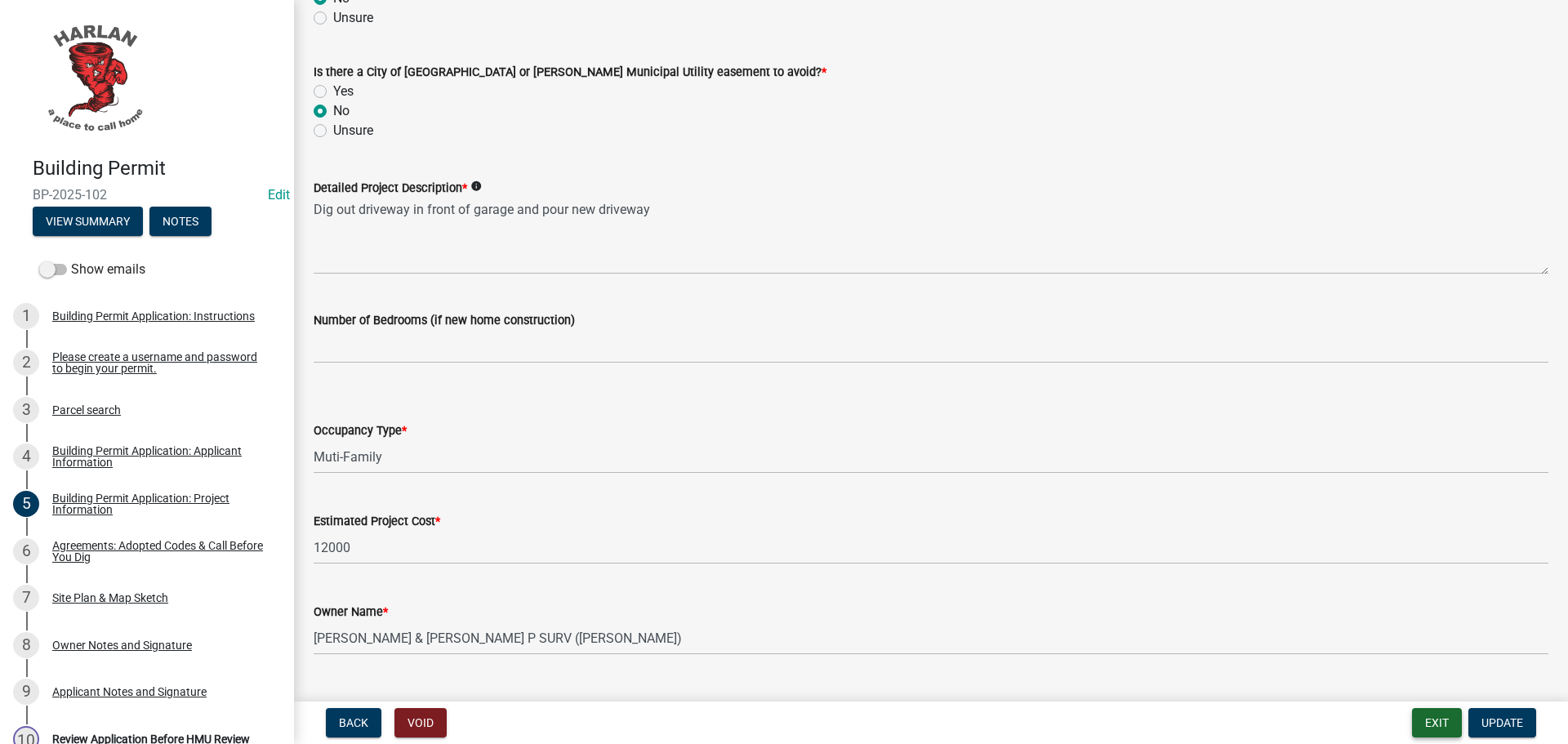
click at [1435, 725] on button "Exit" at bounding box center [1437, 723] width 50 height 29
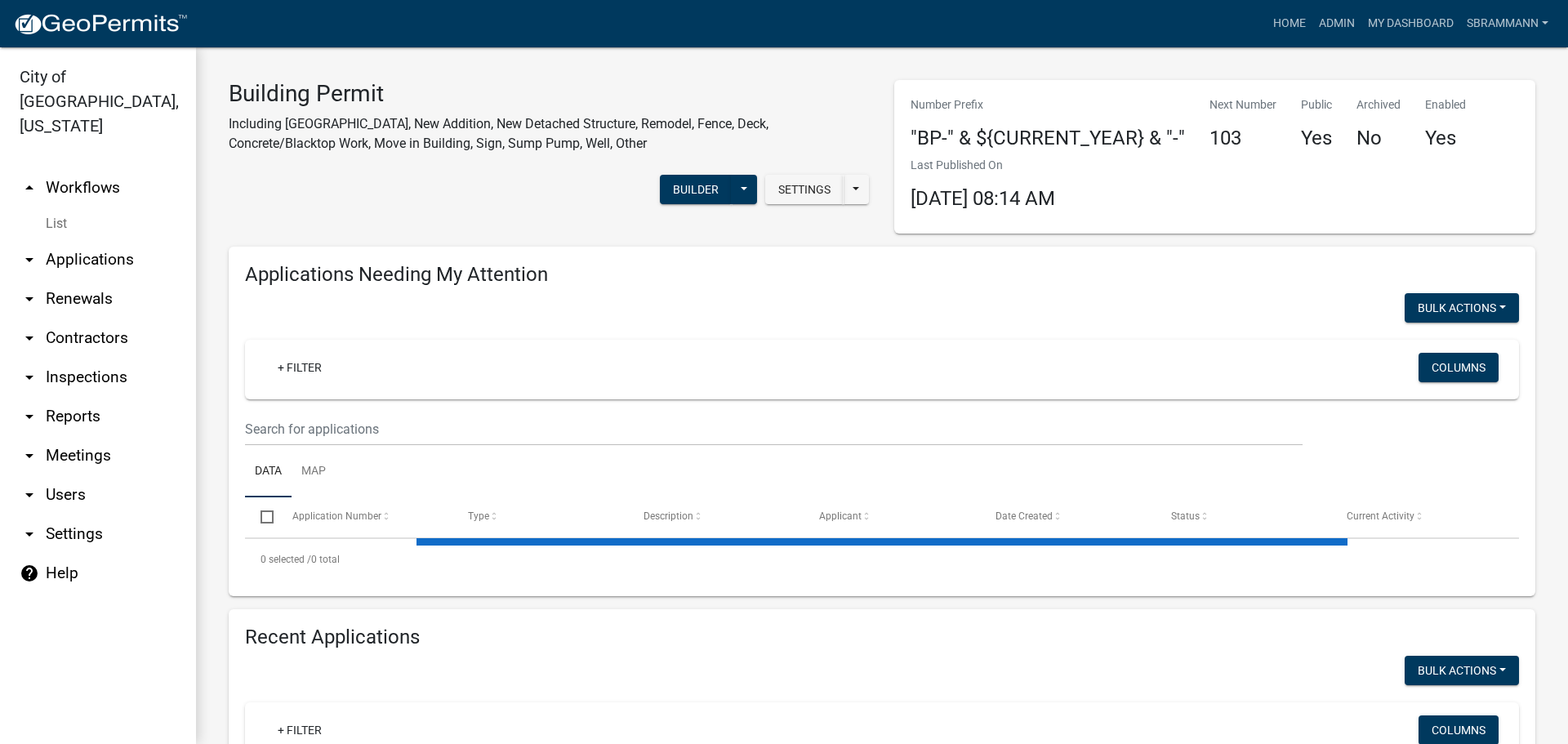
select select "3: 100"
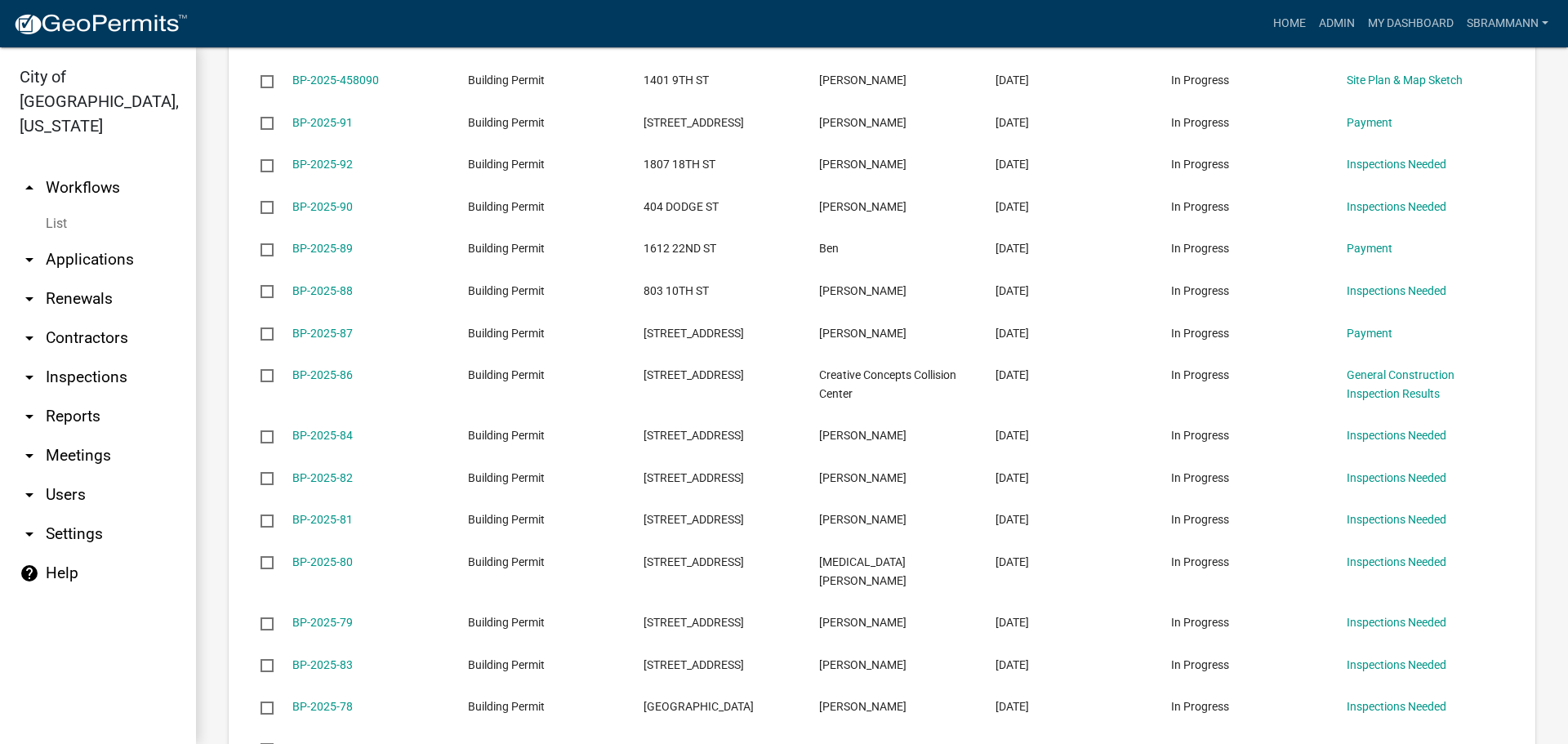
scroll to position [1470, 0]
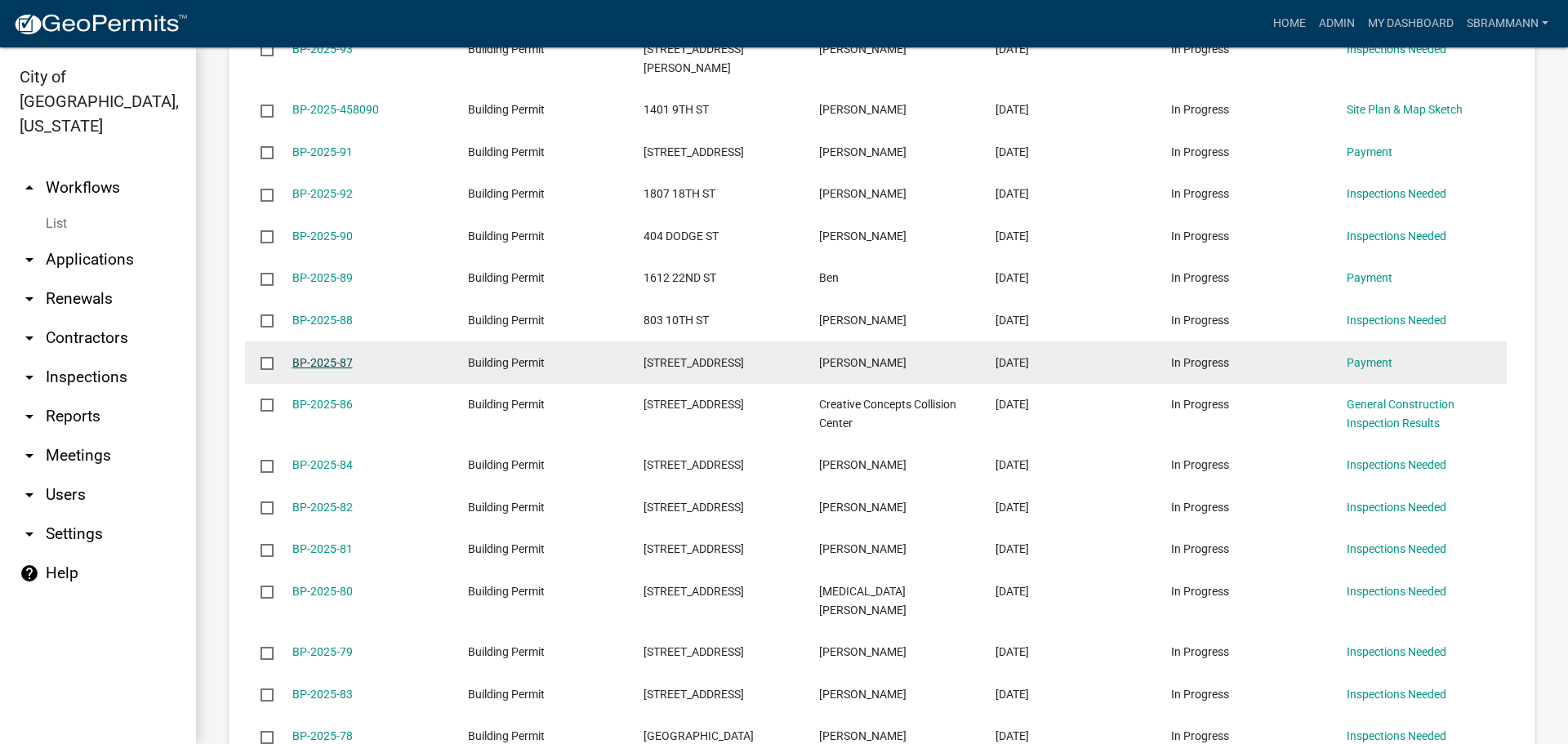
click at [321, 356] on link "BP-2025-87" at bounding box center [323, 363] width 61 height 13
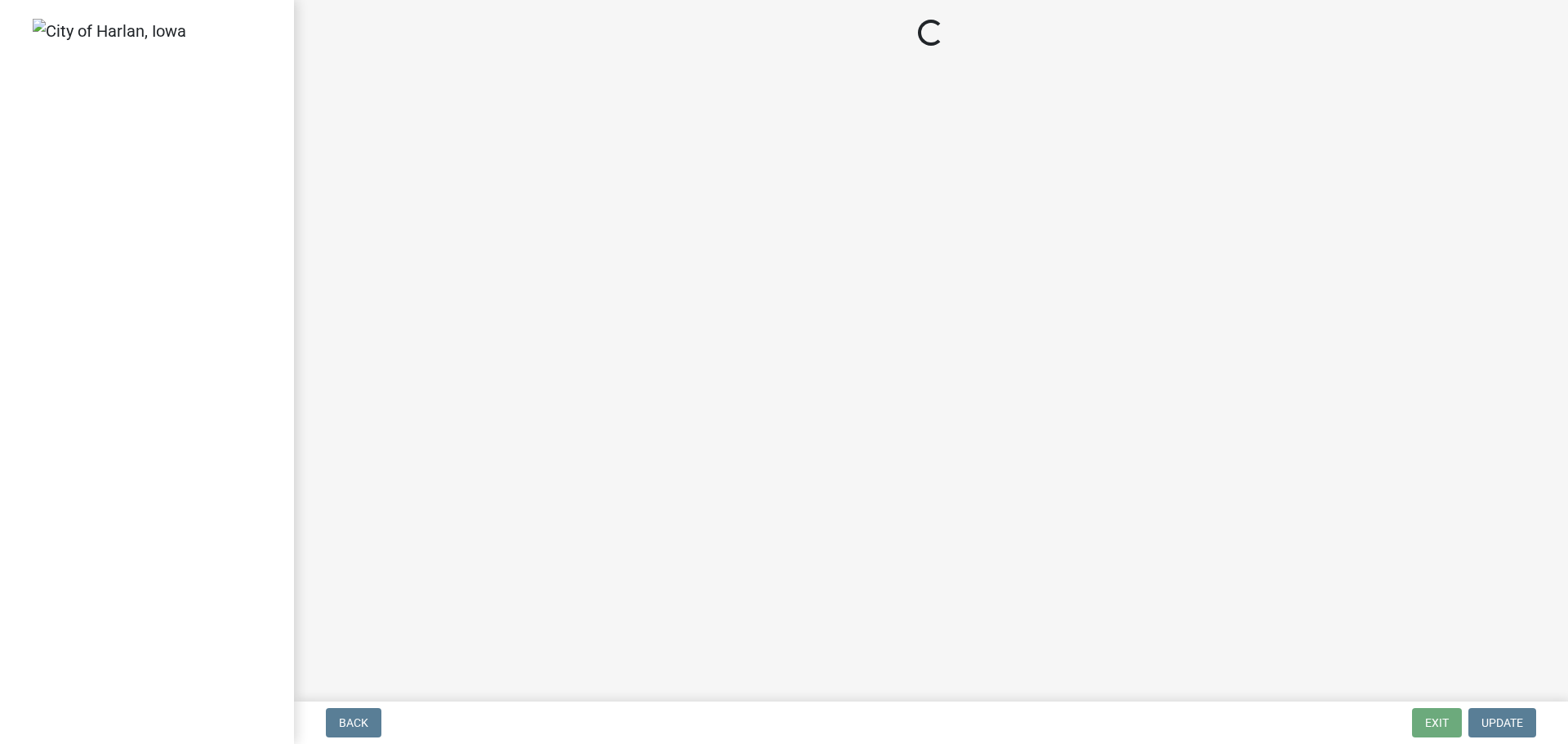
select select "3: 3"
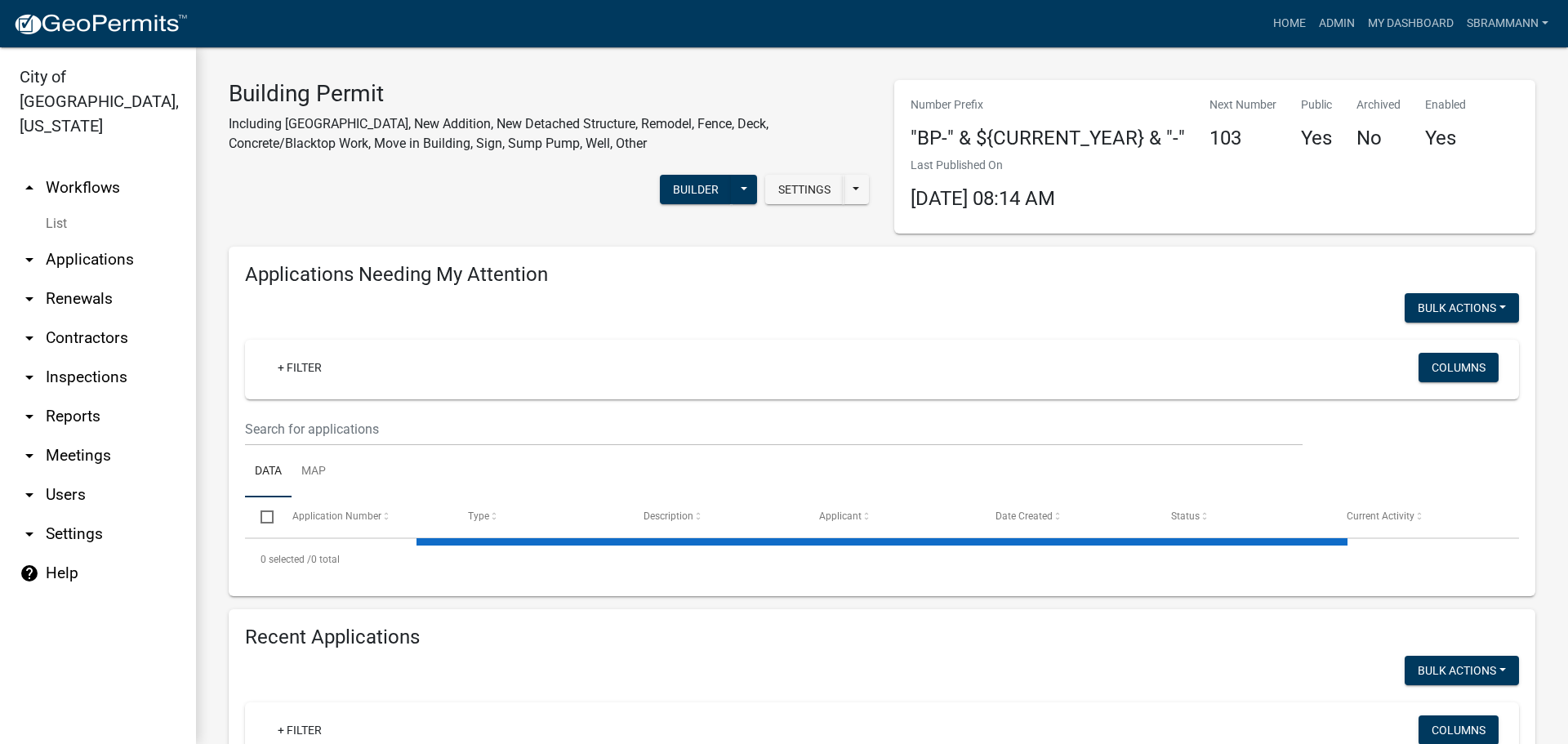
select select "3: 100"
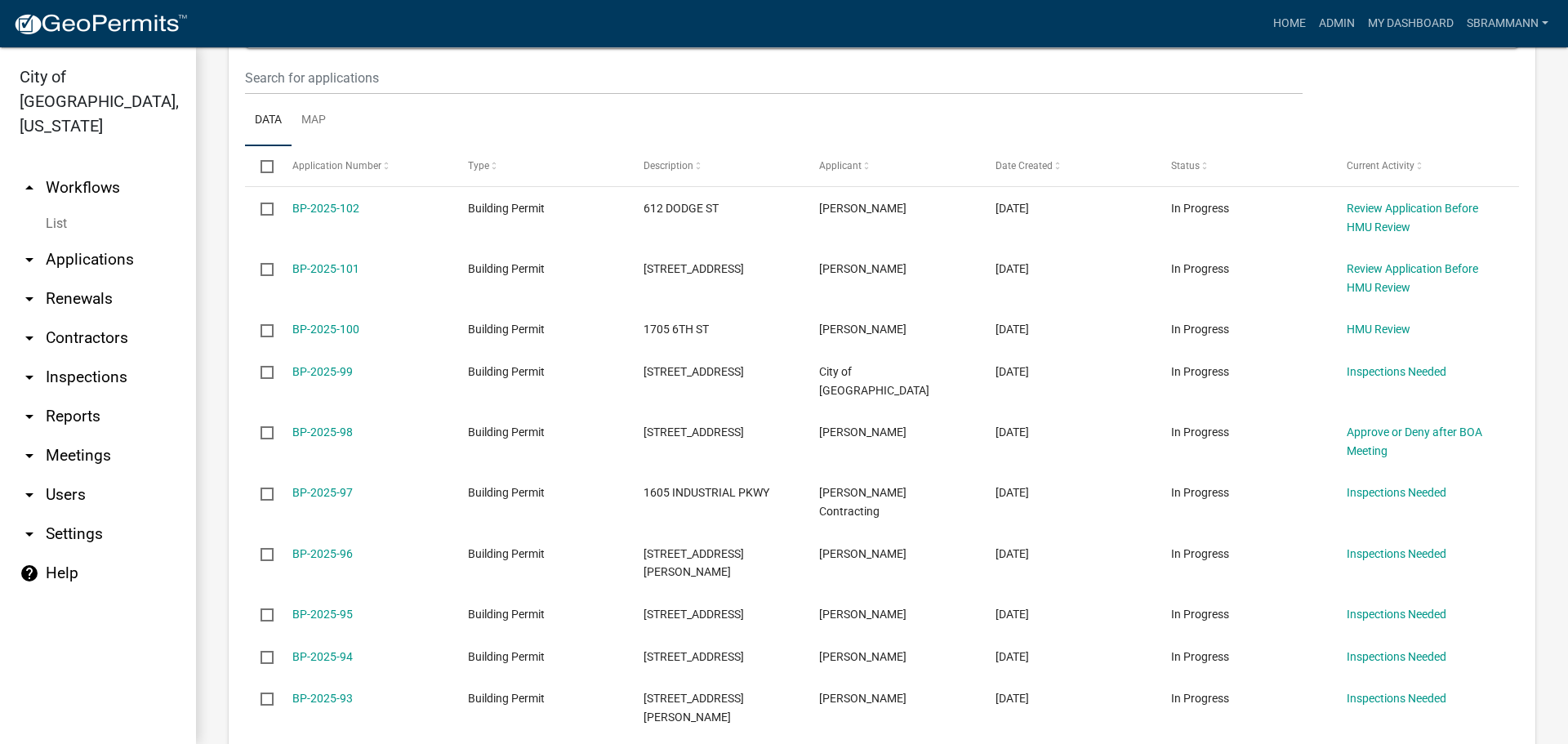
scroll to position [817, 0]
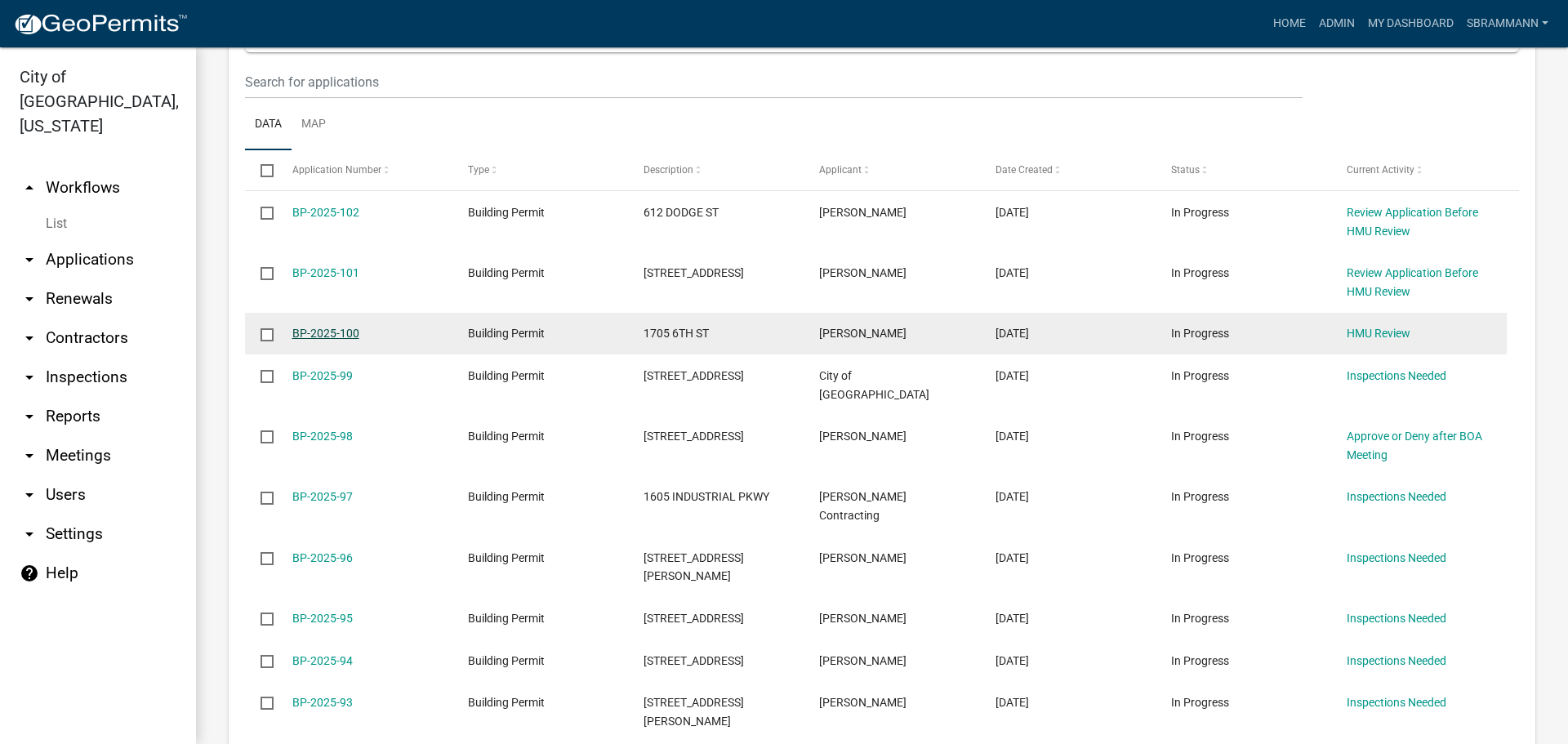
click at [326, 331] on link "BP-2025-100" at bounding box center [325, 333] width 67 height 13
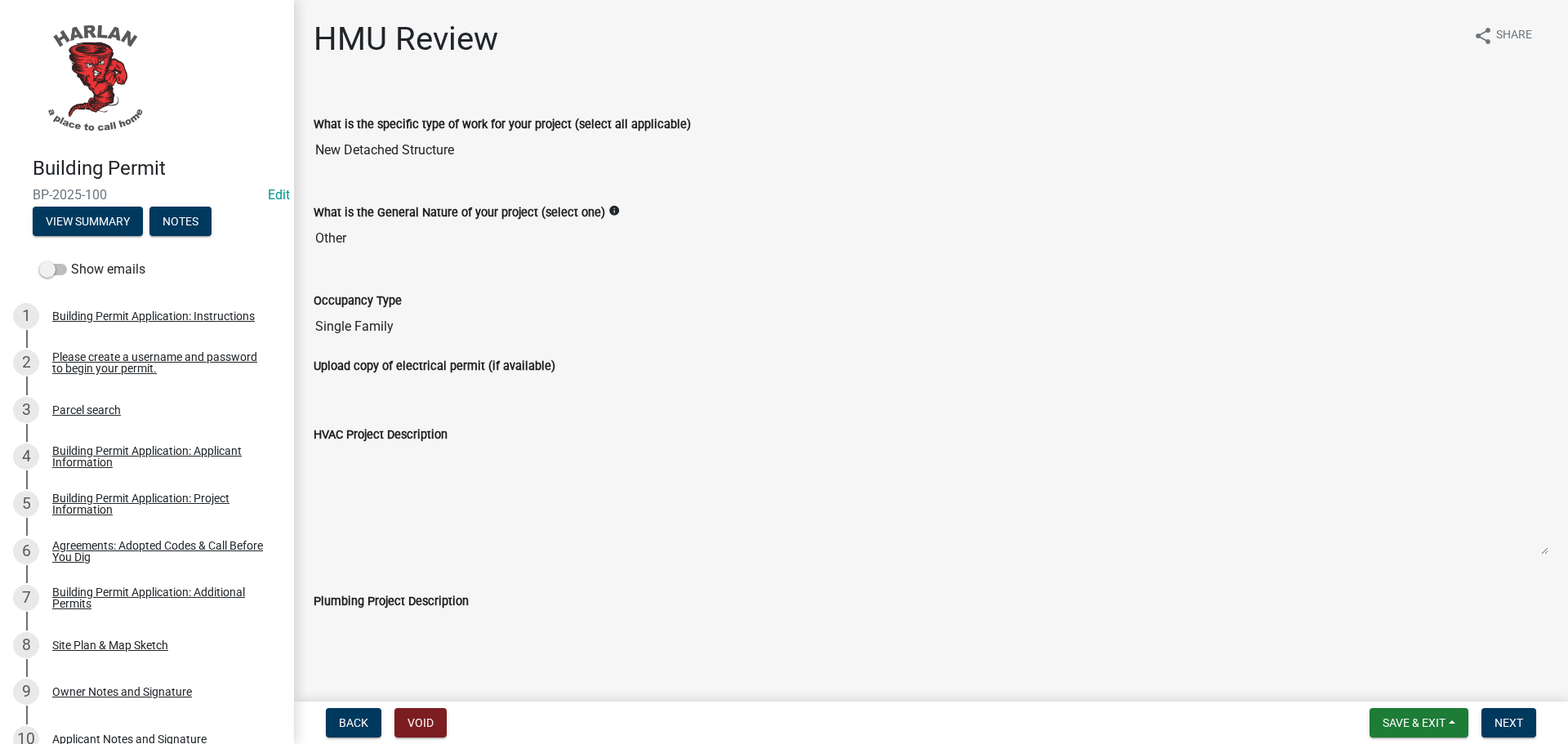
scroll to position [356, 0]
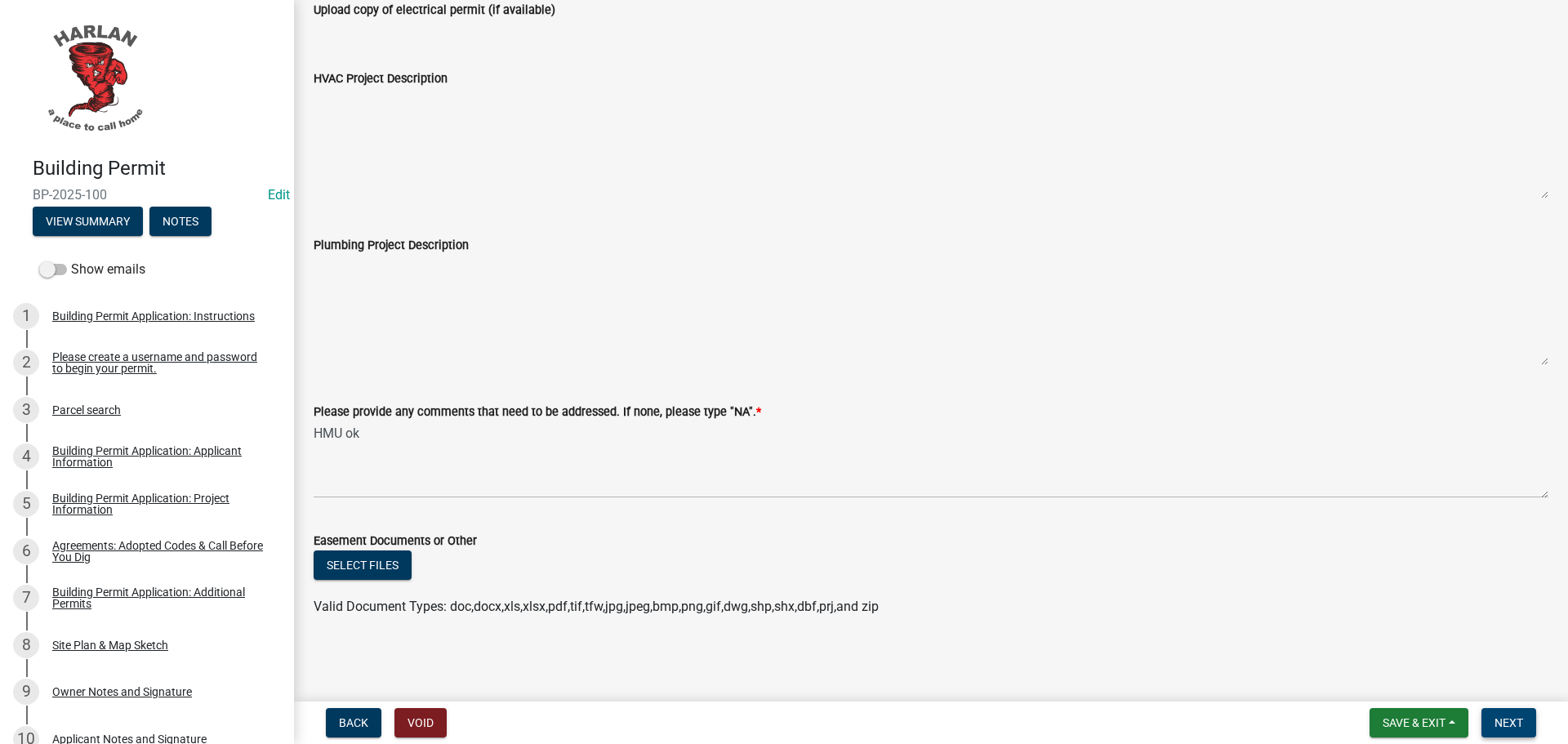
click at [1516, 715] on button "Next" at bounding box center [1508, 723] width 54 height 29
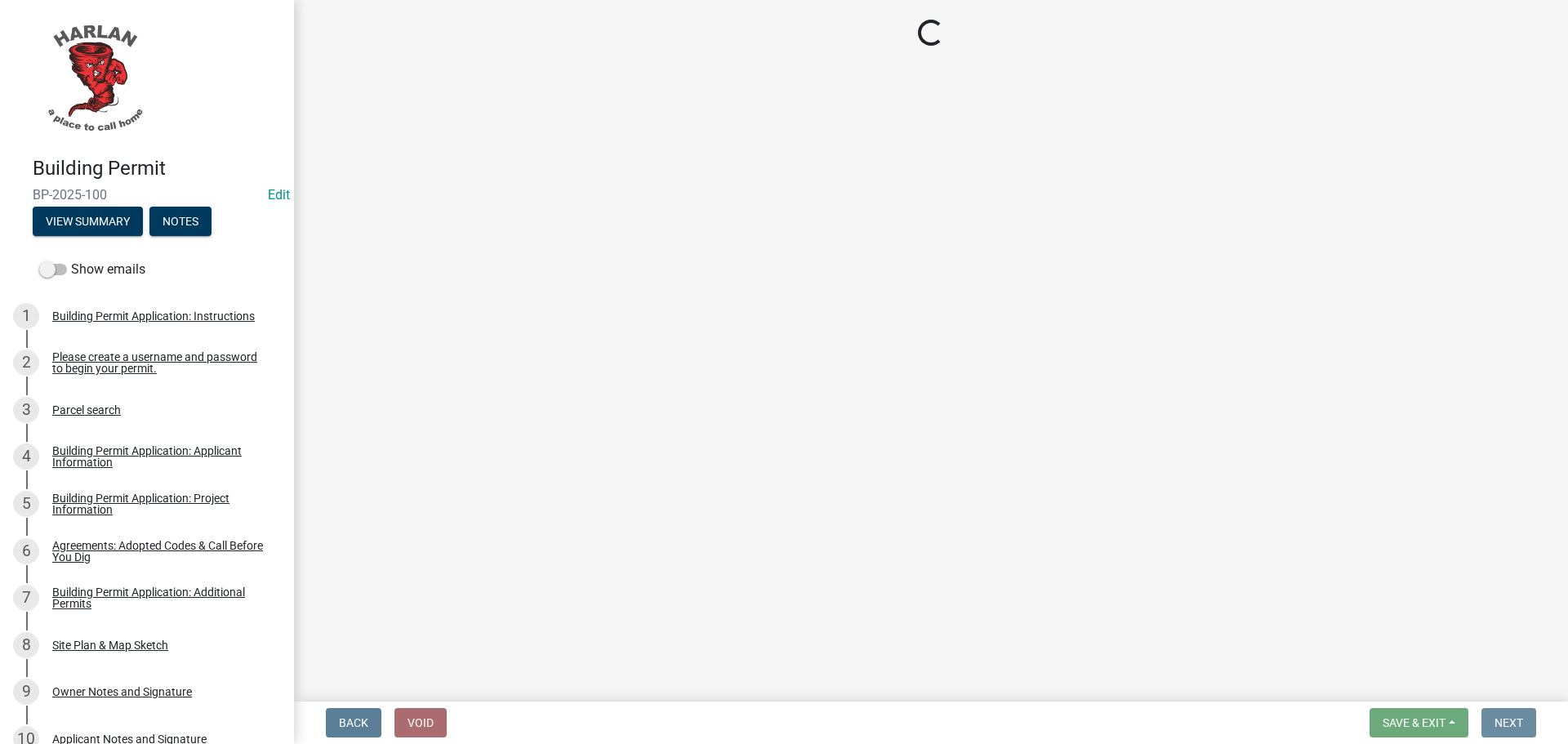
scroll to position [0, 0]
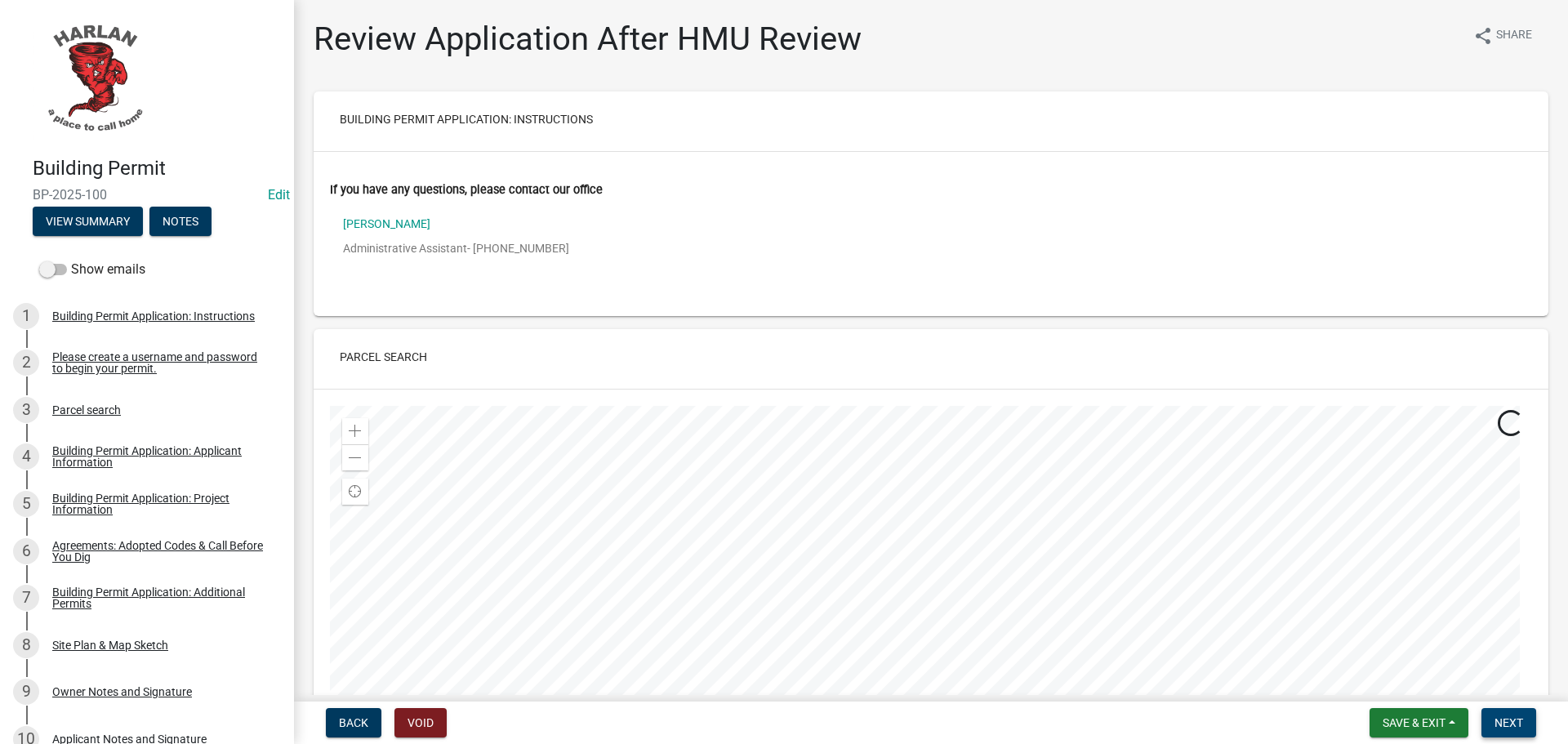
click at [1513, 720] on span "Next" at bounding box center [1508, 723] width 29 height 13
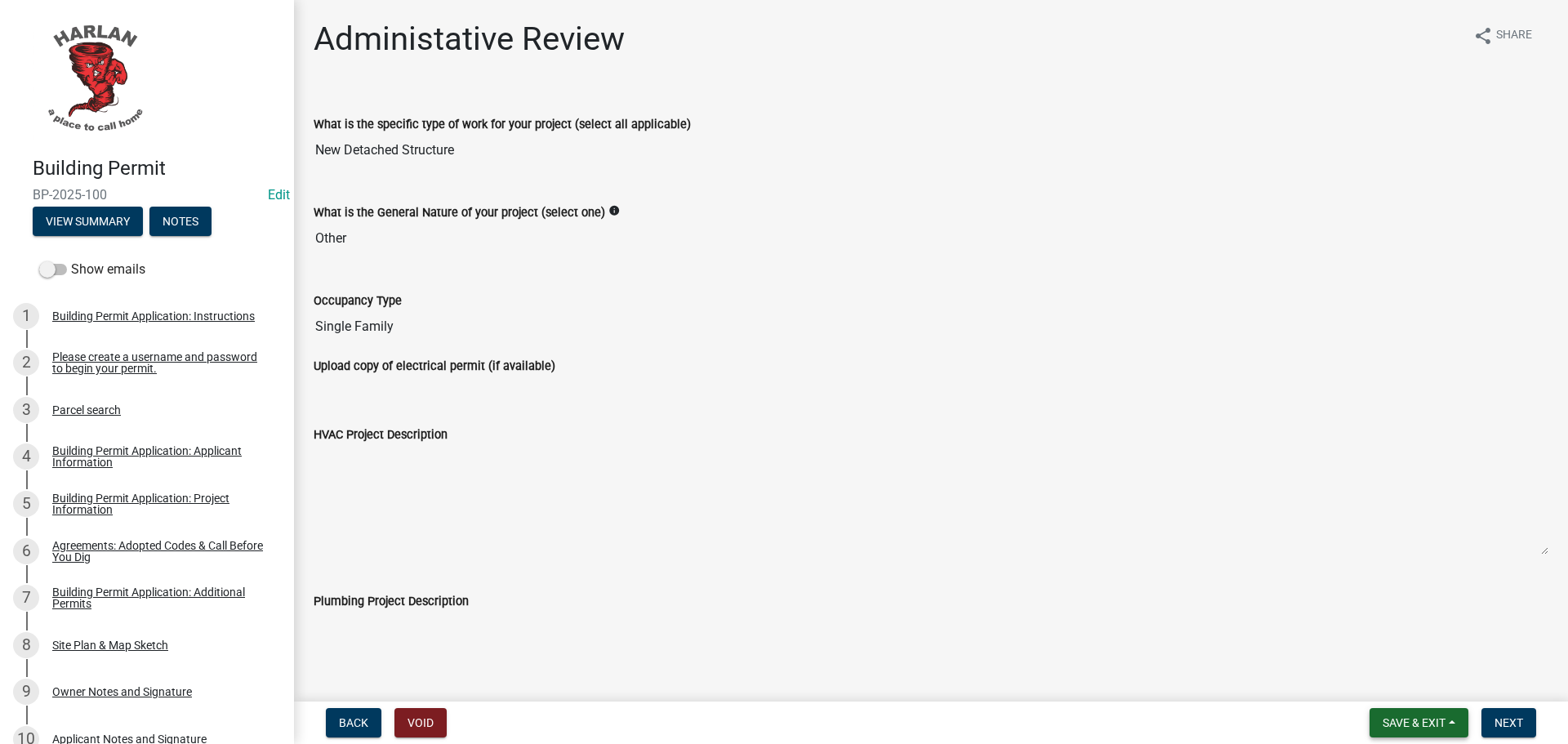
click at [1401, 719] on span "Save & Exit" at bounding box center [1414, 723] width 63 height 13
click at [1386, 682] on button "Save & Exit" at bounding box center [1402, 681] width 131 height 39
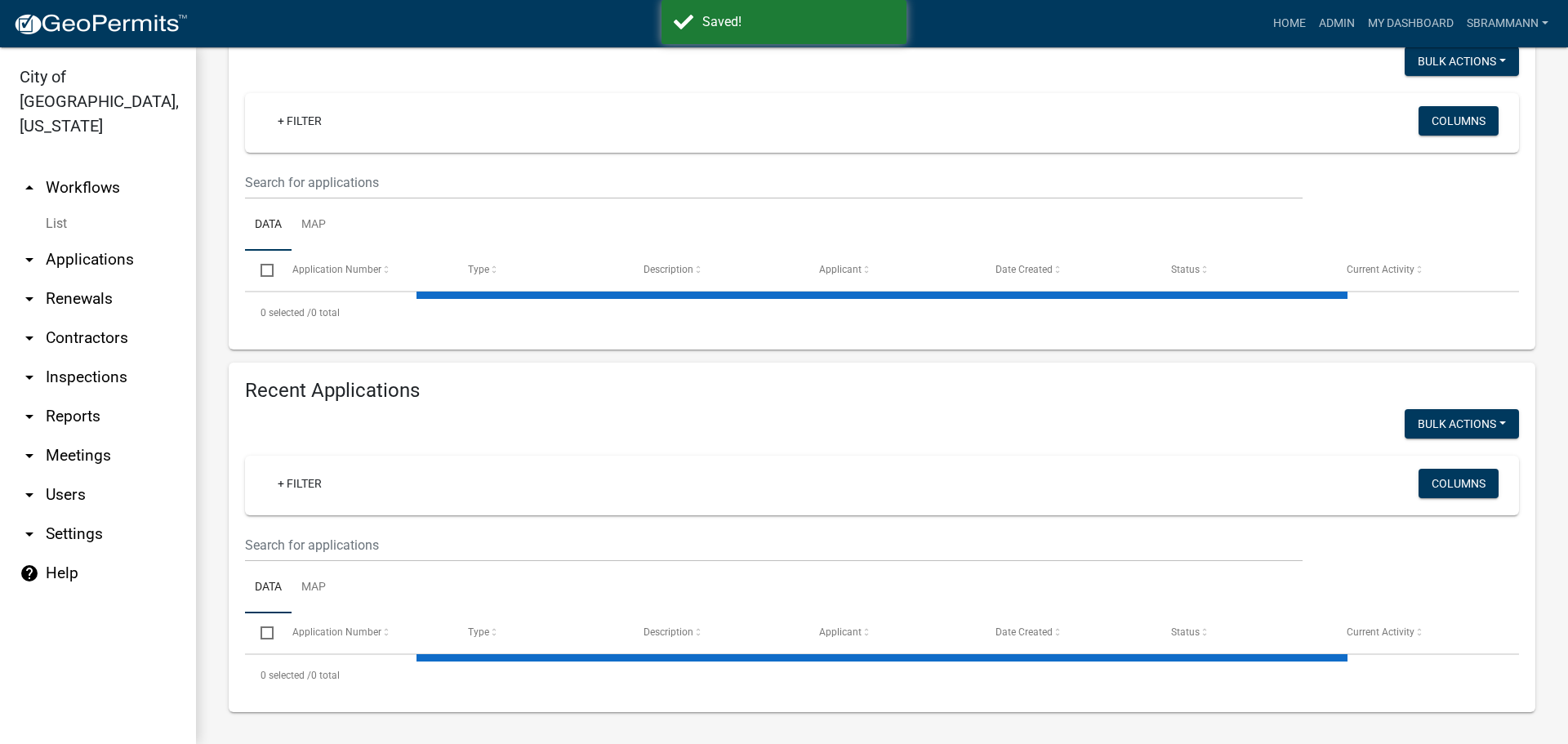
select select "3: 100"
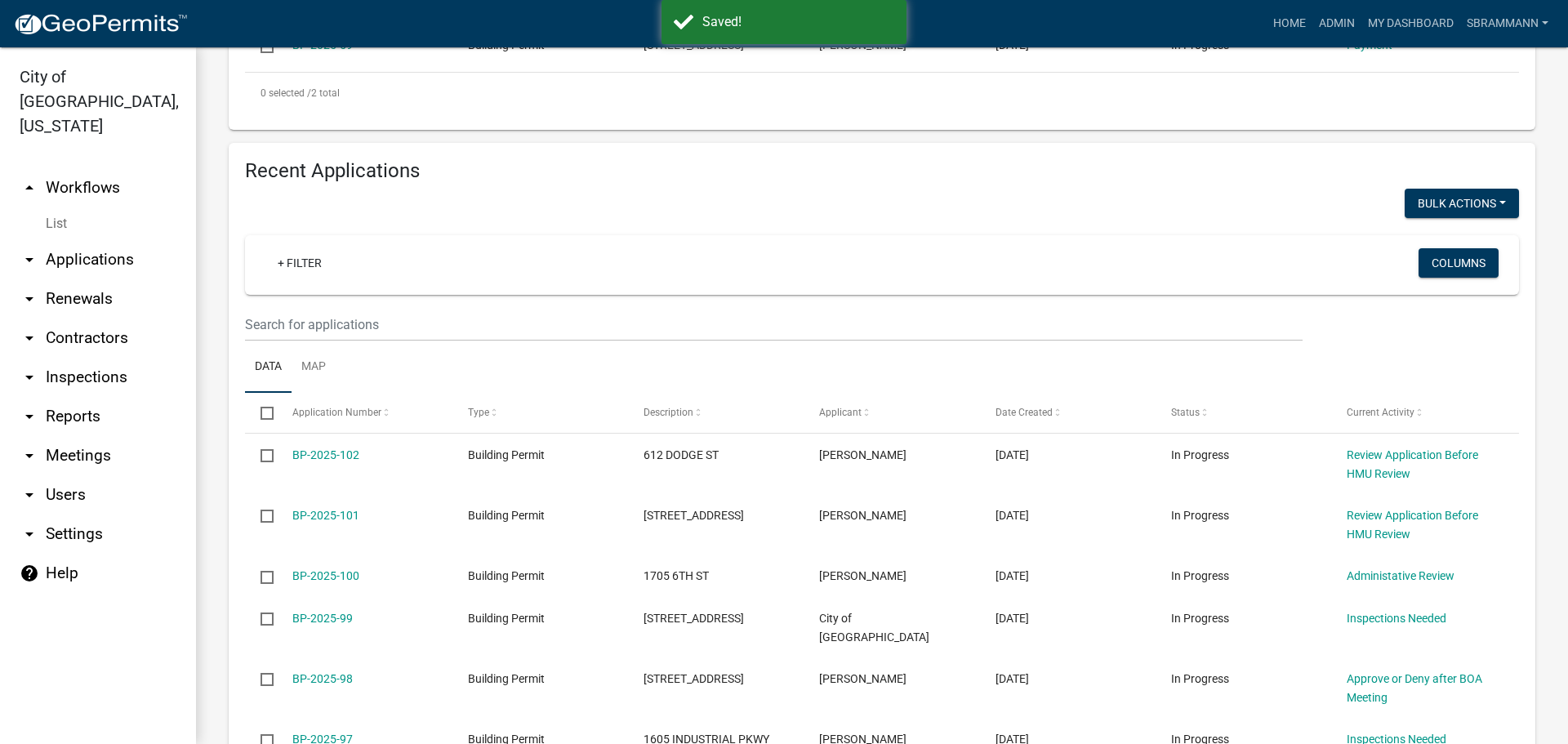
scroll to position [682, 0]
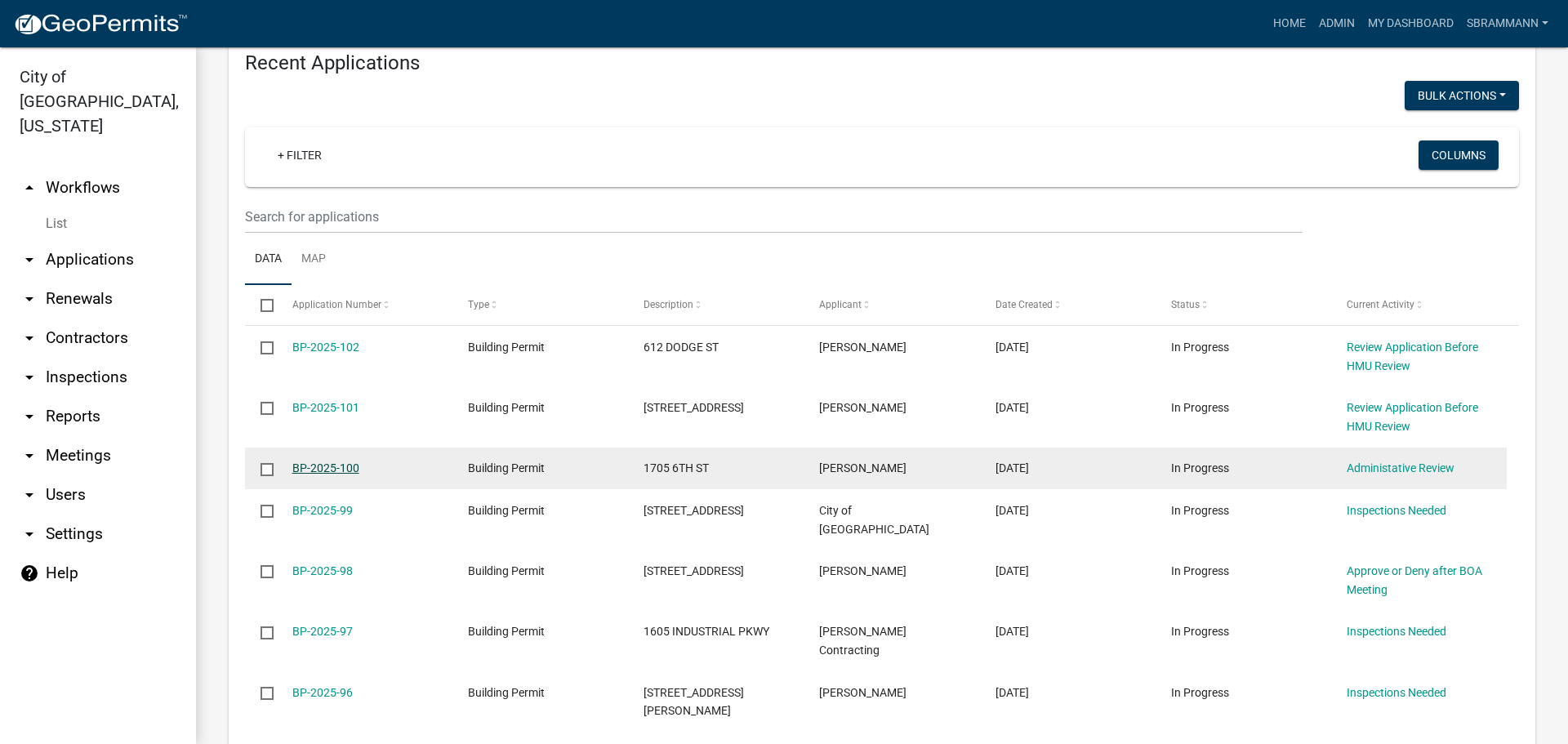
click at [321, 468] on link "BP-2025-100" at bounding box center [325, 468] width 67 height 13
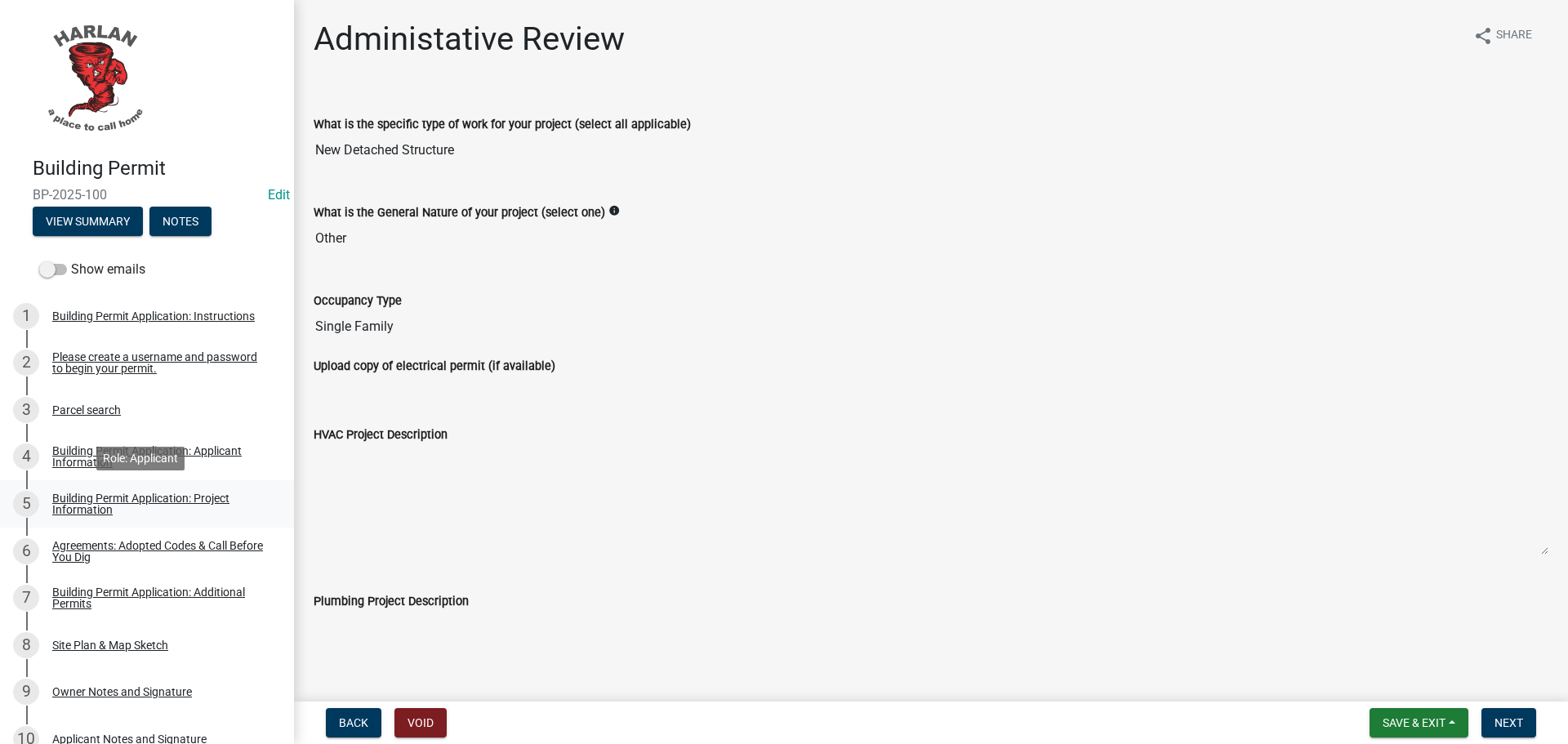
click at [94, 498] on div "Building Permit Application: Project Information" at bounding box center [160, 504] width 216 height 23
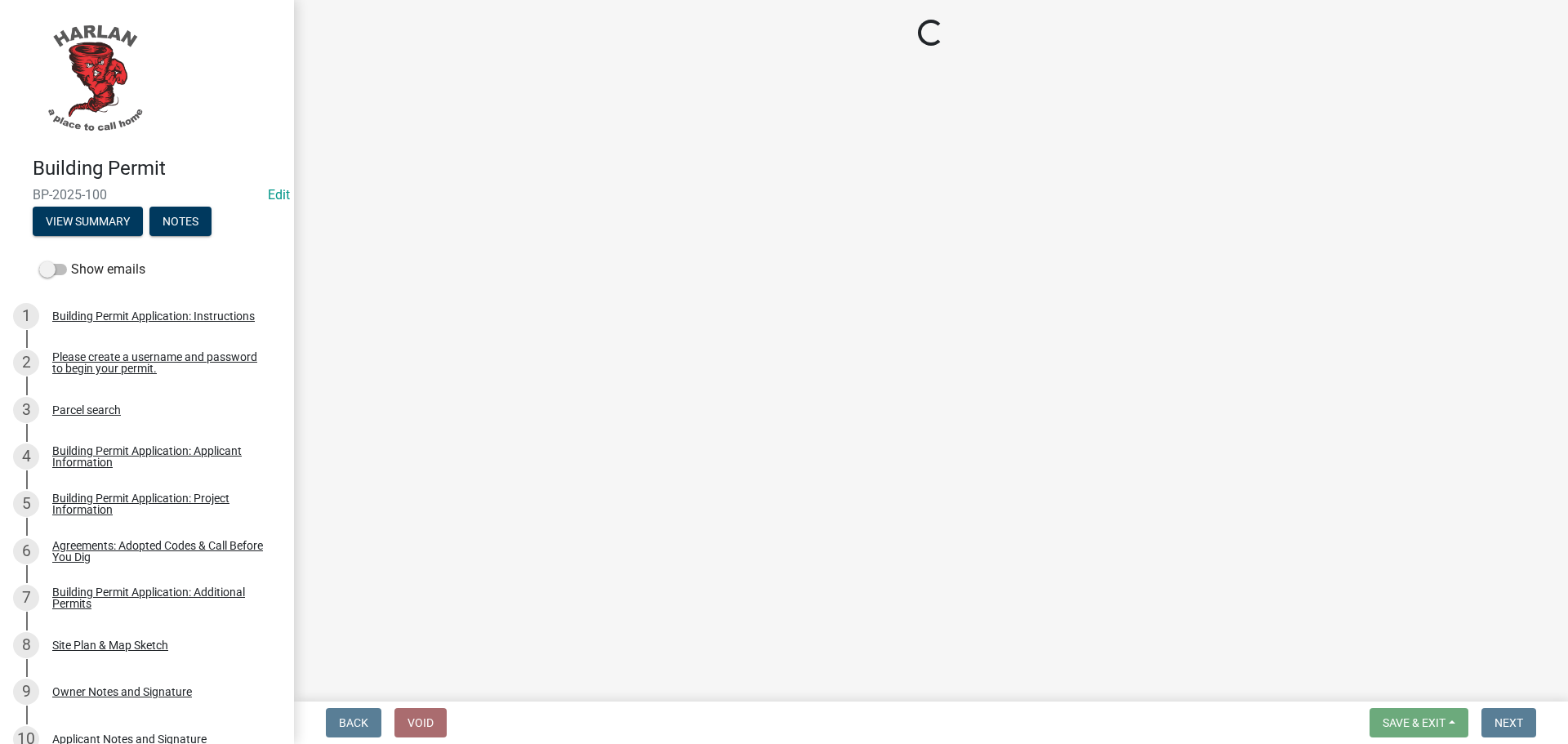
select select "57c12fbf-2104-401b-a871-4062d0a56bab"
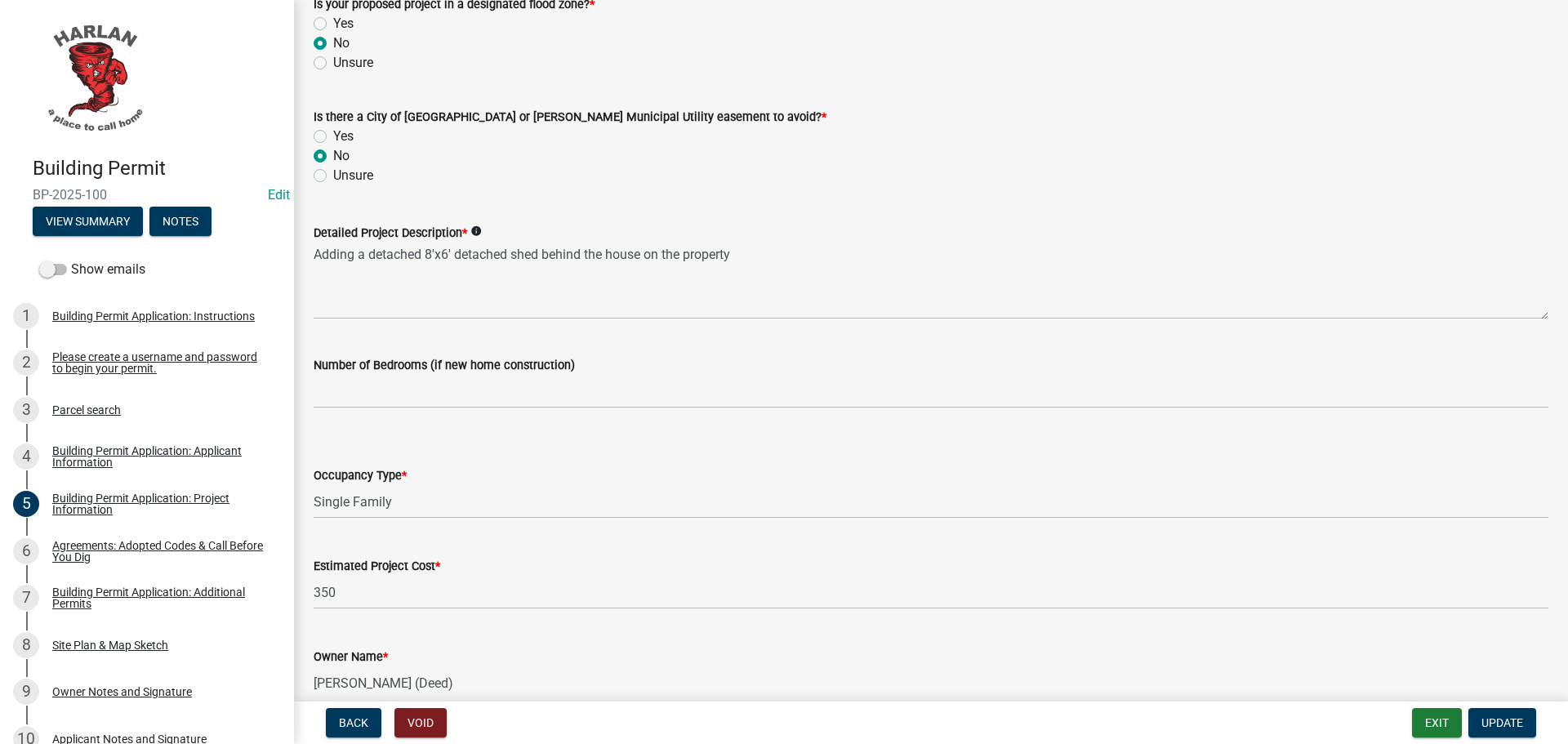
scroll to position [936, 0]
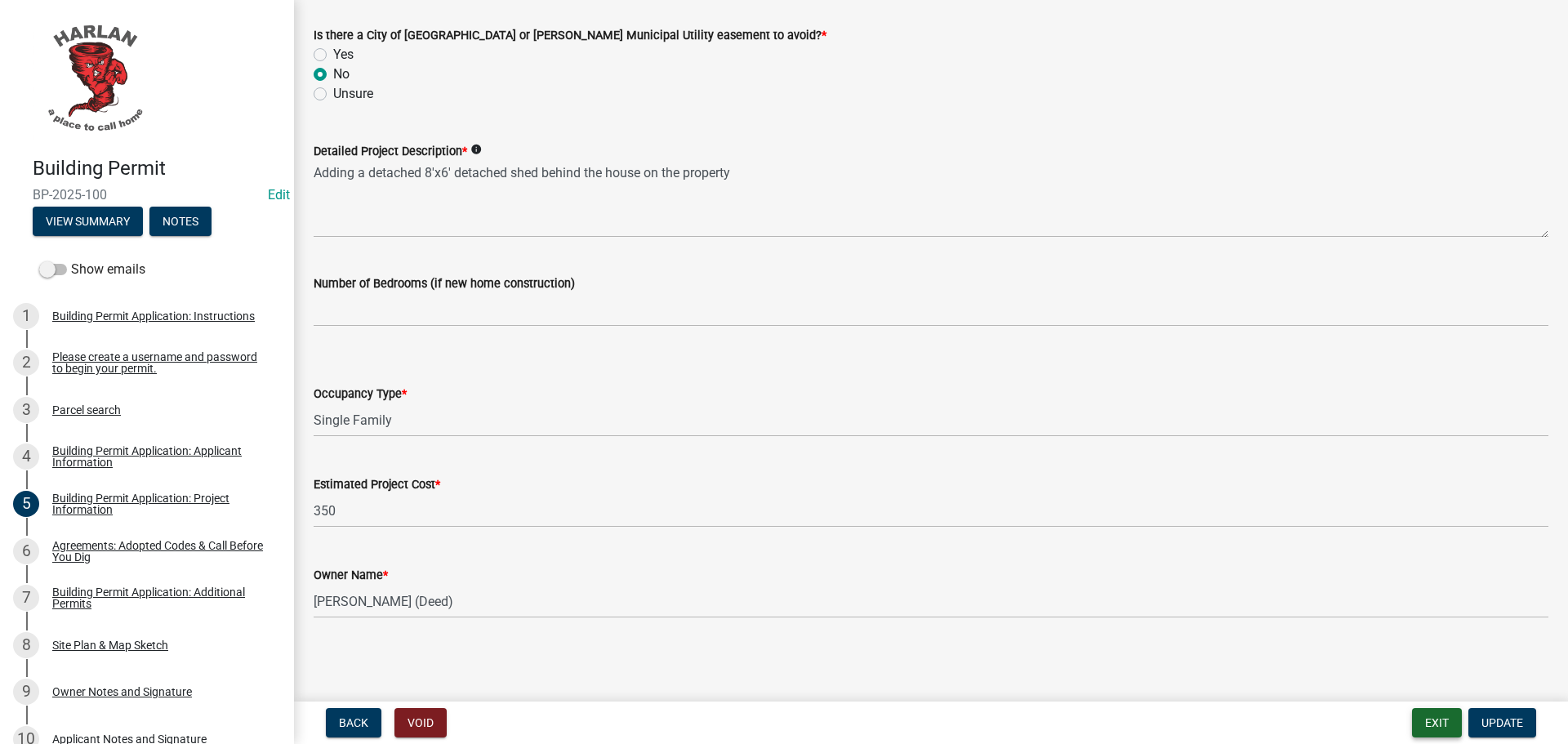
click at [1432, 724] on button "Exit" at bounding box center [1437, 723] width 50 height 29
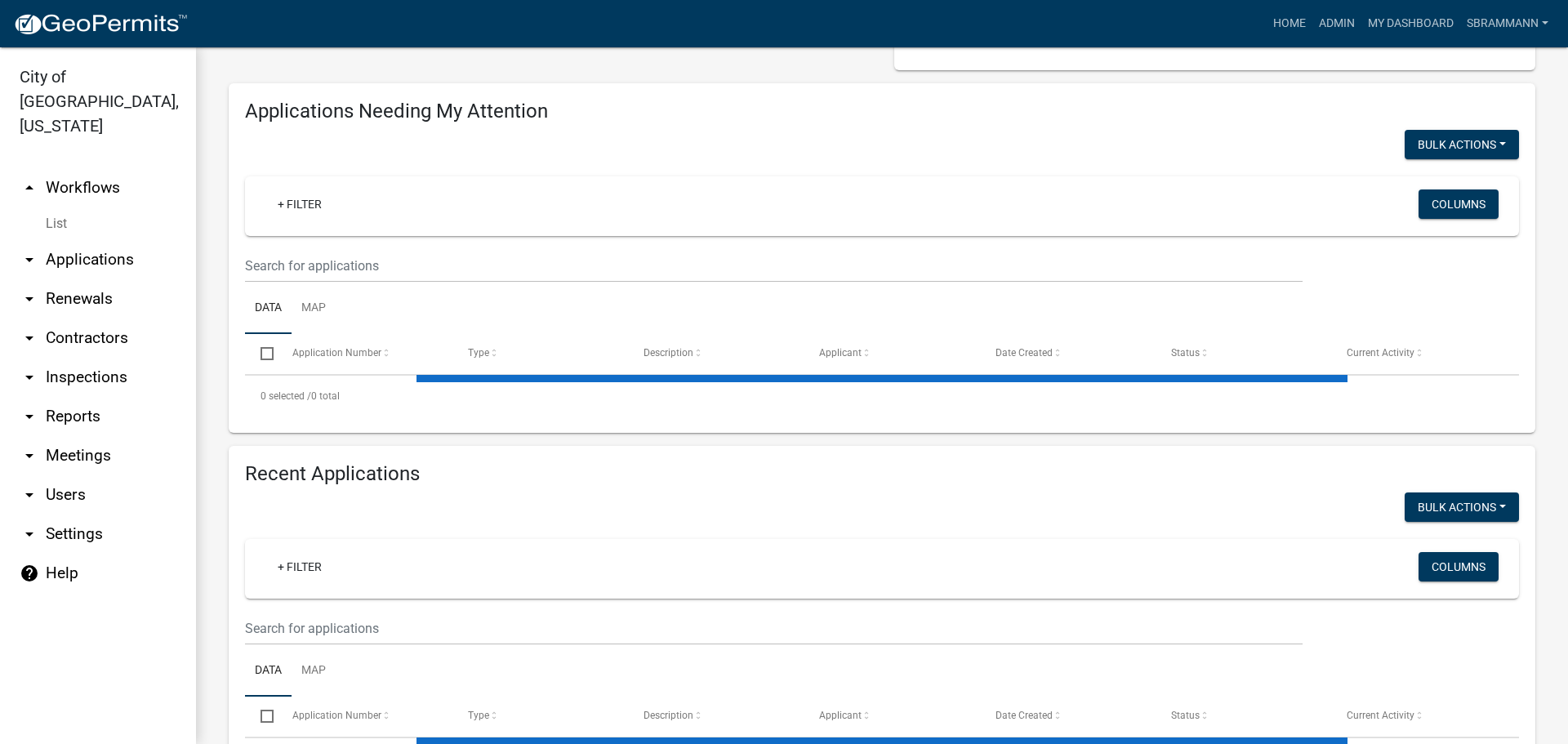
select select "3: 100"
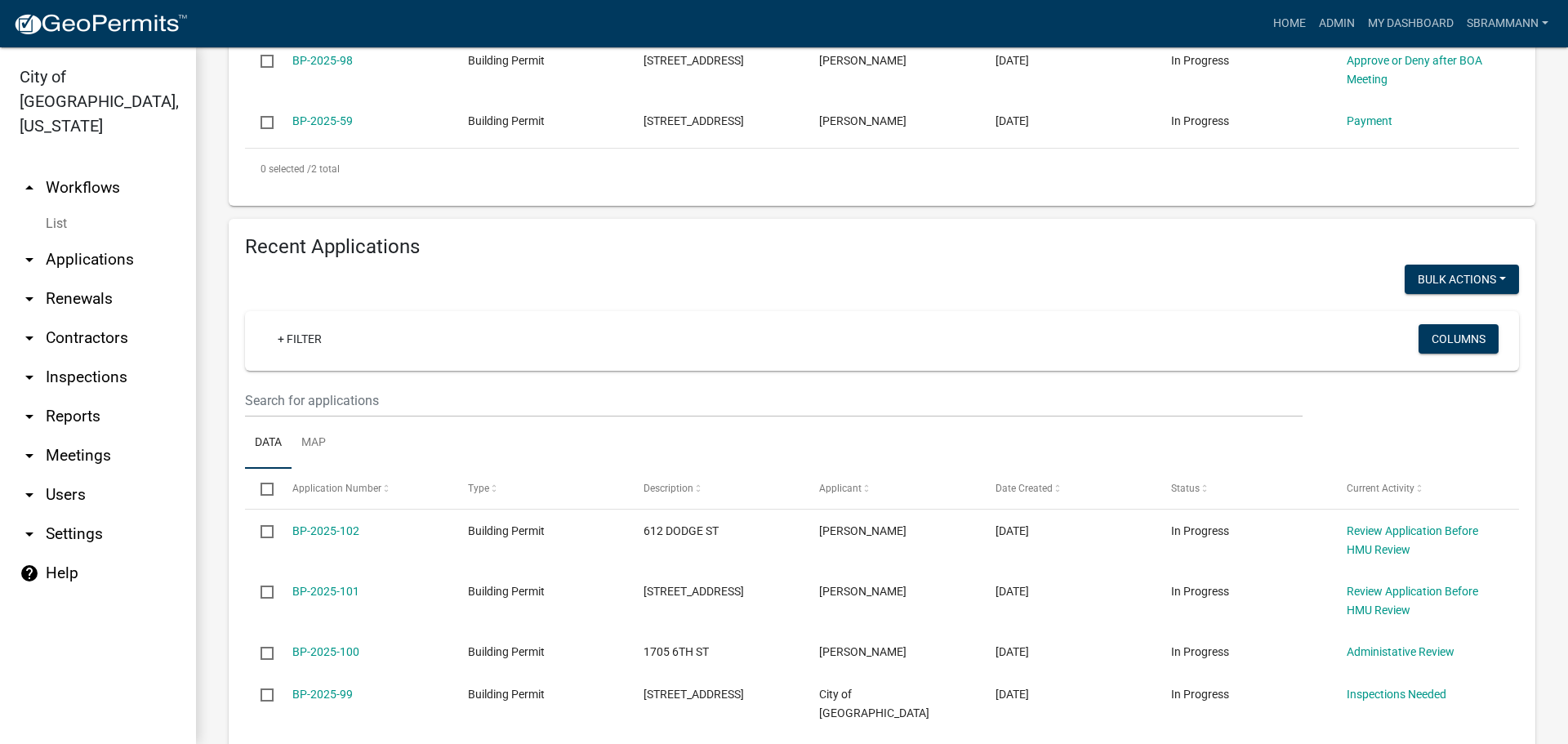
scroll to position [735, 0]
